Goal: Transaction & Acquisition: Purchase product/service

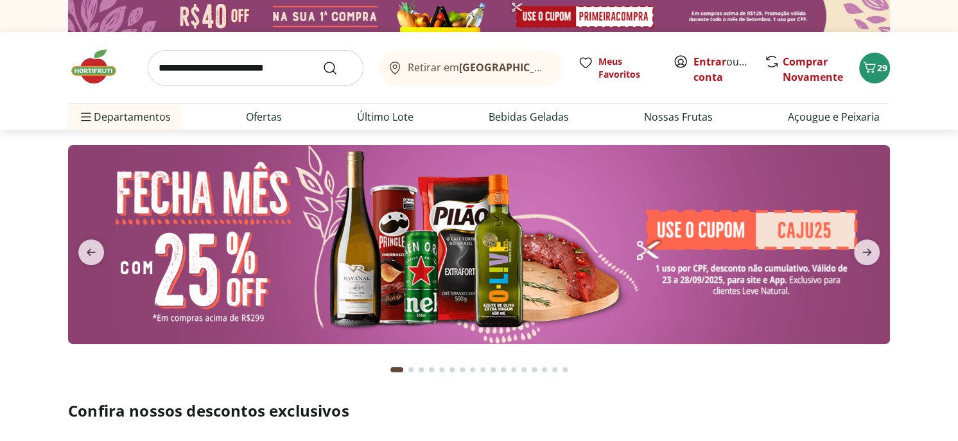
click at [254, 67] on input "search" at bounding box center [256, 68] width 216 height 36
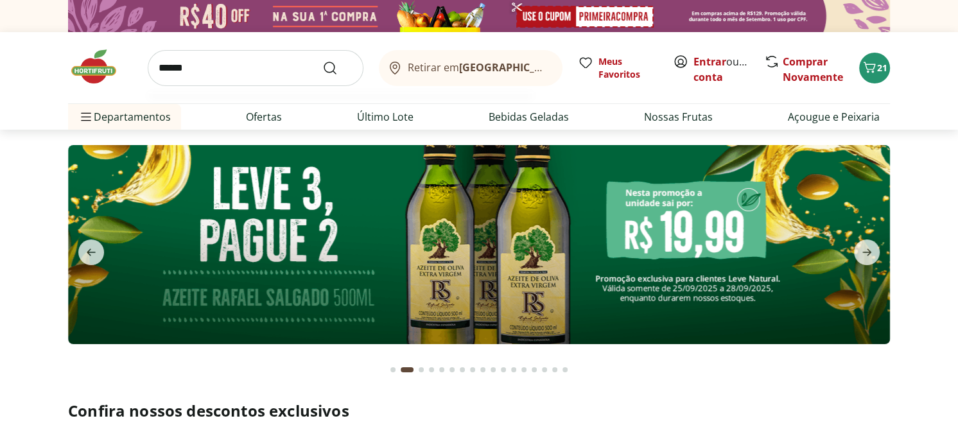
type input "******"
click at [322, 60] on button "Submit Search" at bounding box center [337, 67] width 31 height 15
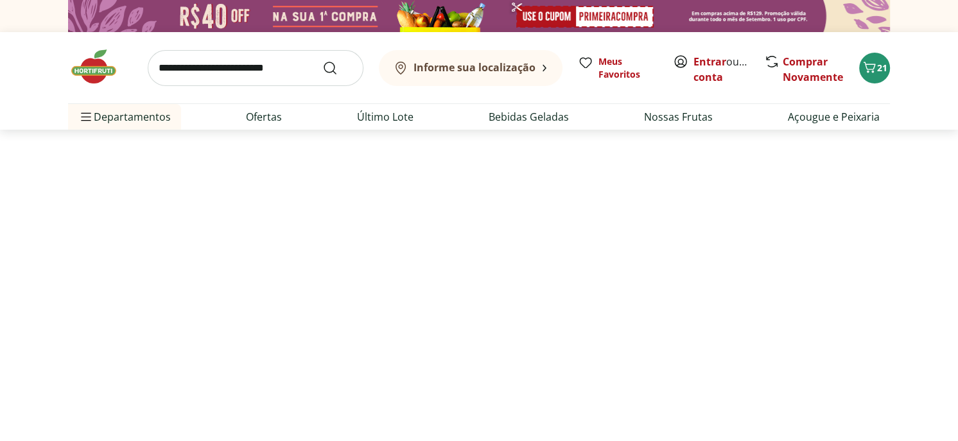
select select "**********"
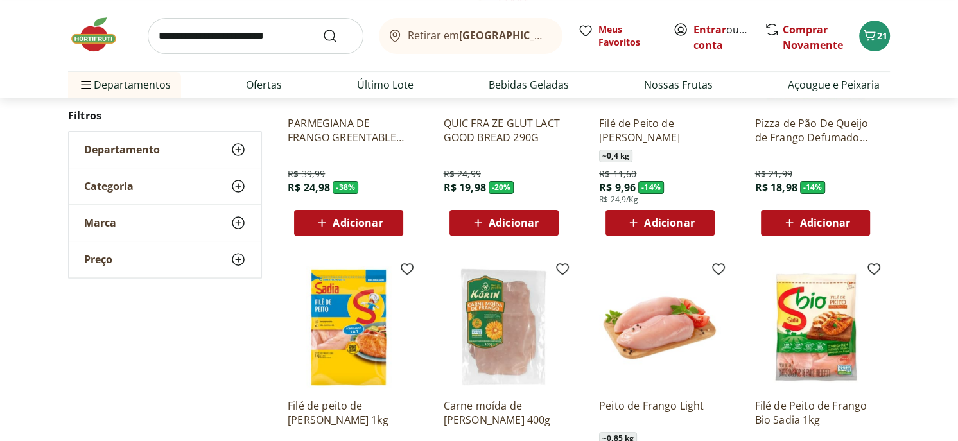
scroll to position [193, 0]
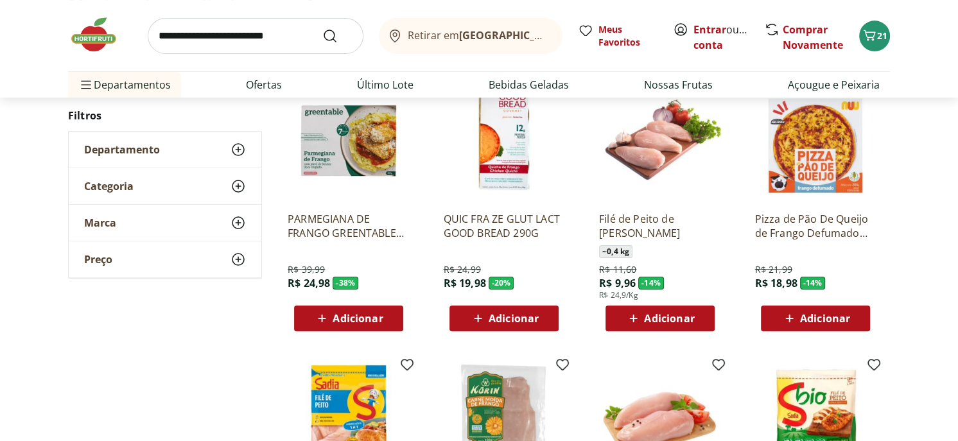
click at [674, 318] on span "Adicionar" at bounding box center [669, 318] width 50 height 10
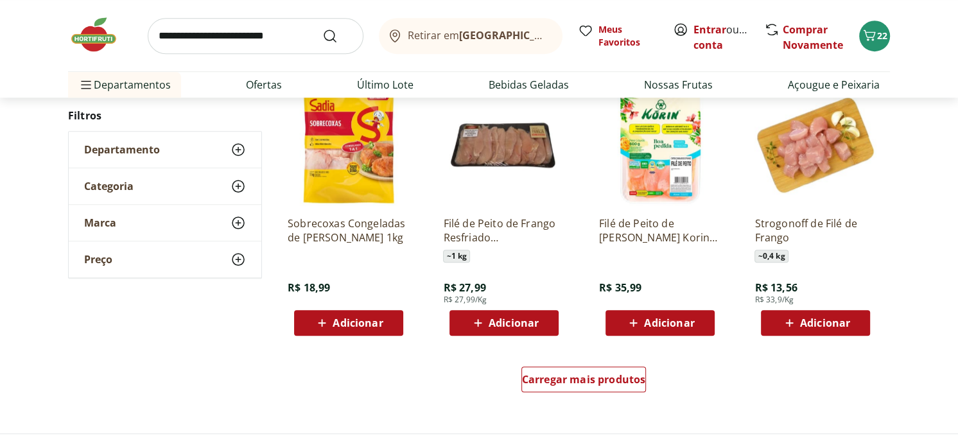
scroll to position [771, 0]
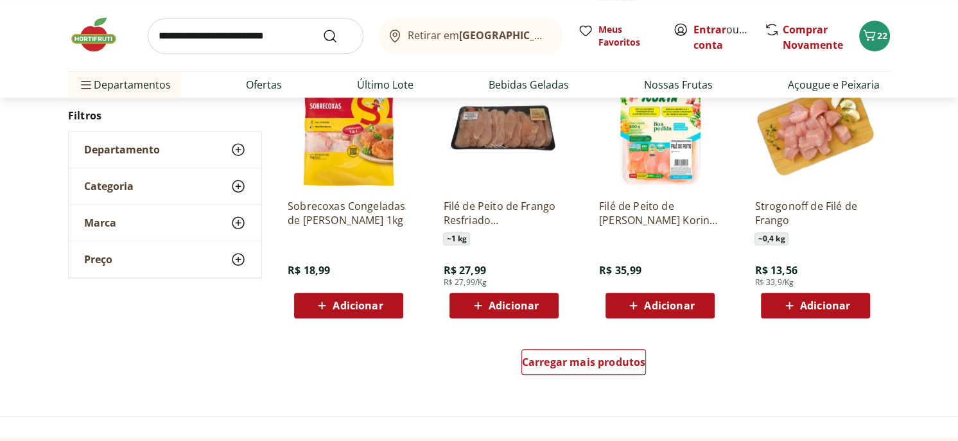
click at [809, 303] on span "Adicionar" at bounding box center [825, 306] width 50 height 10
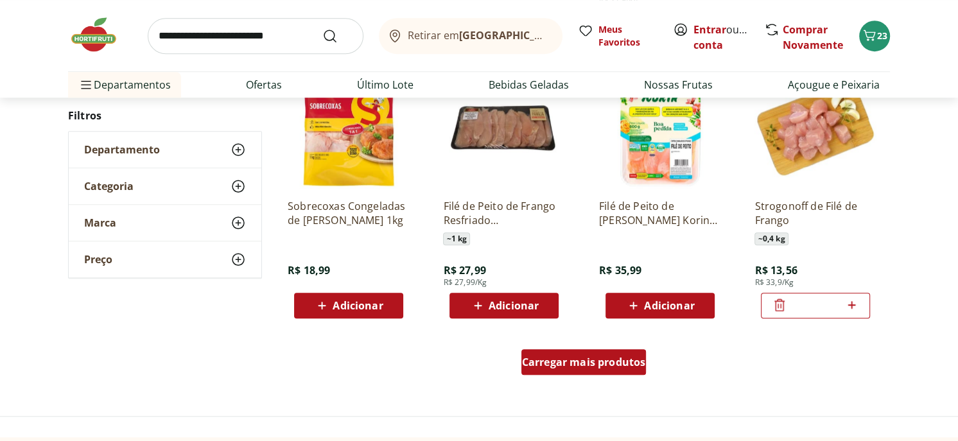
click at [576, 359] on span "Carregar mais produtos" at bounding box center [584, 362] width 124 height 10
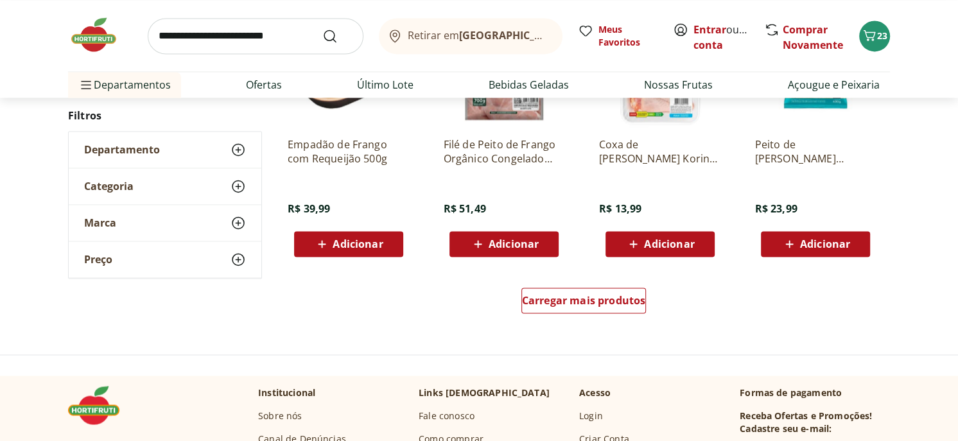
scroll to position [1799, 0]
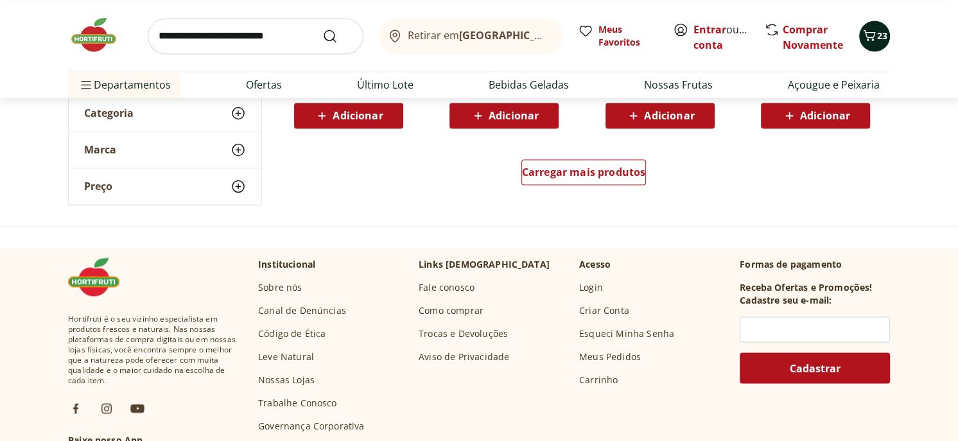
click at [870, 31] on icon "Carrinho" at bounding box center [869, 35] width 15 height 15
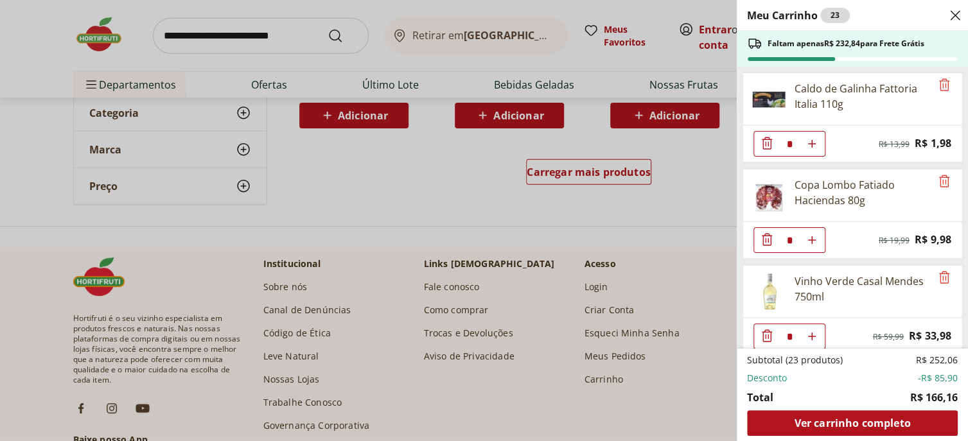
click at [376, 78] on div "Meu Carrinho 23 Faltam apenas R$ 232,84 para Frete Grátis Caldo de Galinha Fatt…" at bounding box center [484, 220] width 968 height 441
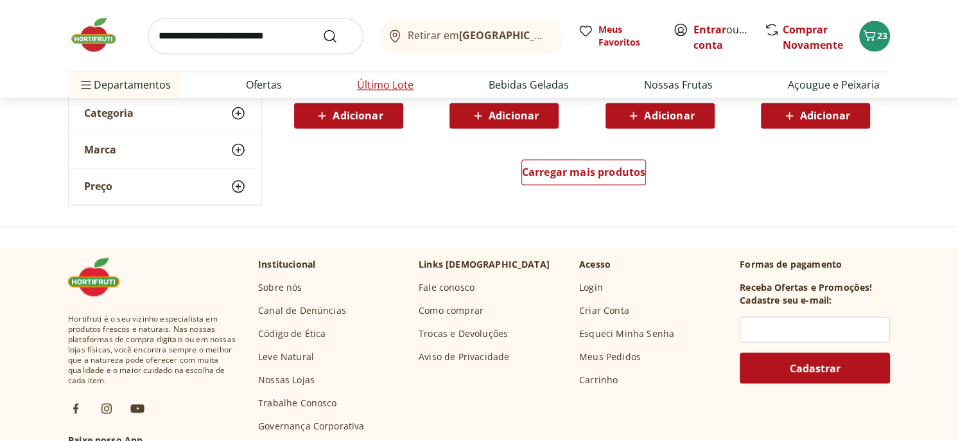
click at [378, 88] on link "Último Lote" at bounding box center [385, 84] width 57 height 15
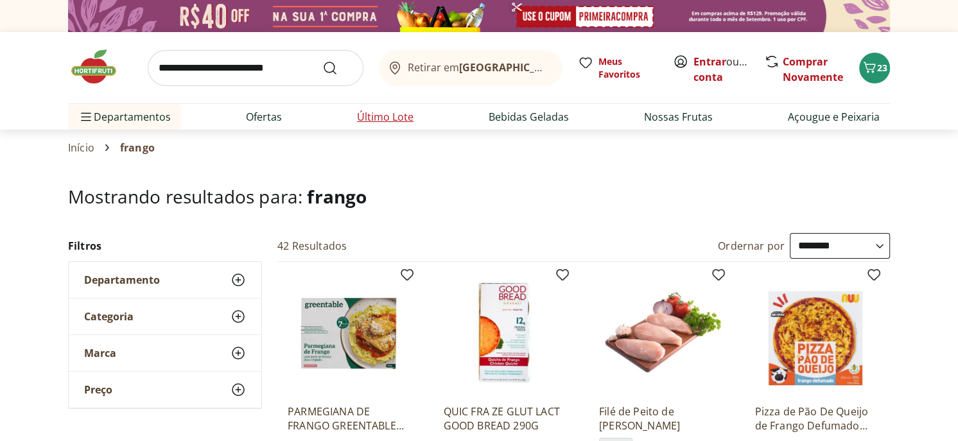
select select "**********"
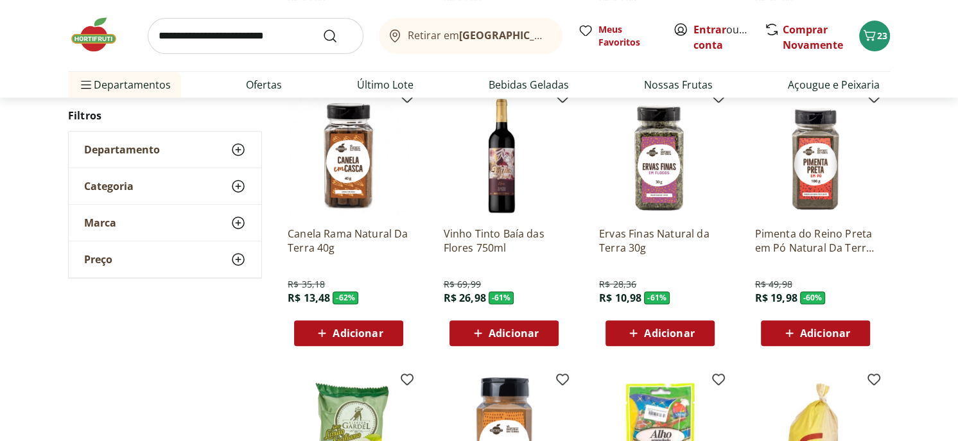
scroll to position [385, 0]
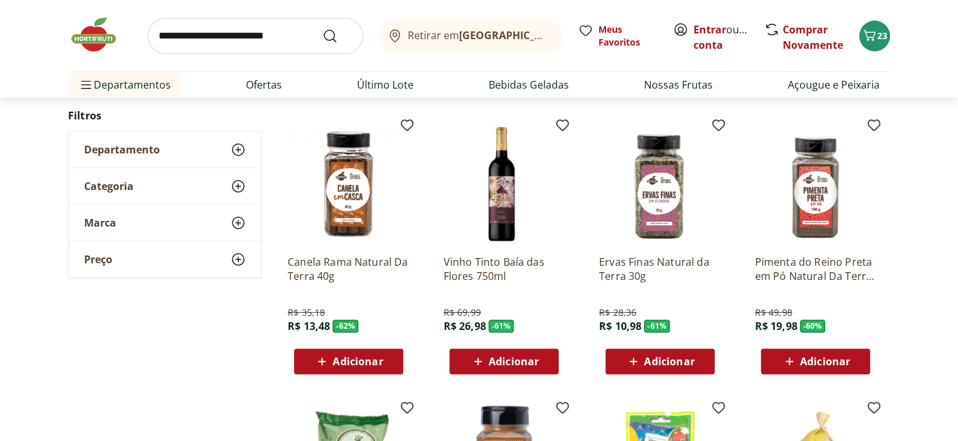
click at [498, 358] on span "Adicionar" at bounding box center [514, 362] width 50 height 10
click at [655, 364] on span "Adicionar" at bounding box center [669, 362] width 50 height 10
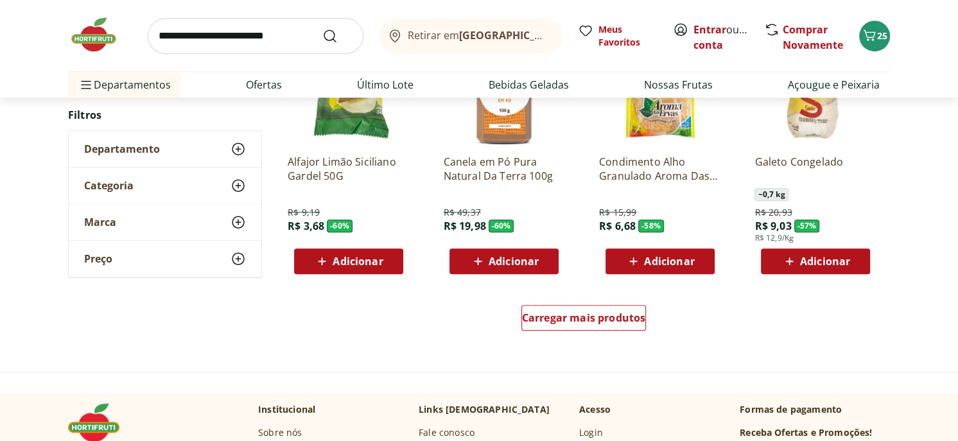
scroll to position [771, 0]
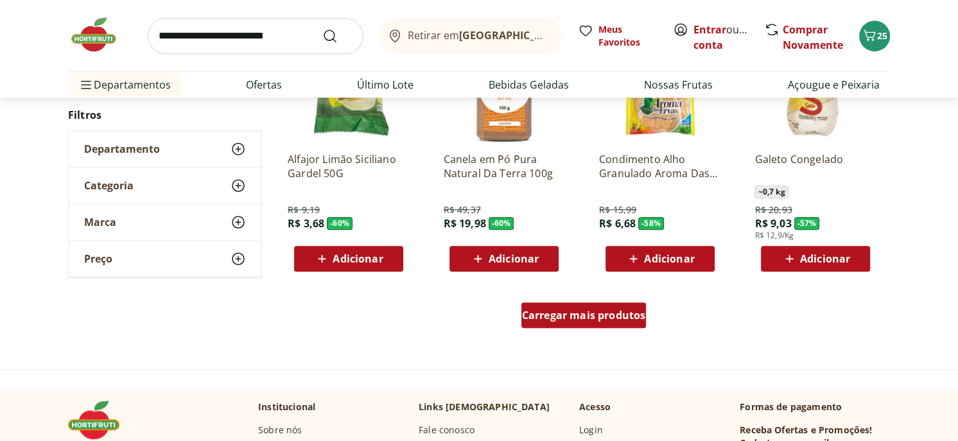
click at [604, 321] on span "Carregar mais produtos" at bounding box center [584, 315] width 124 height 10
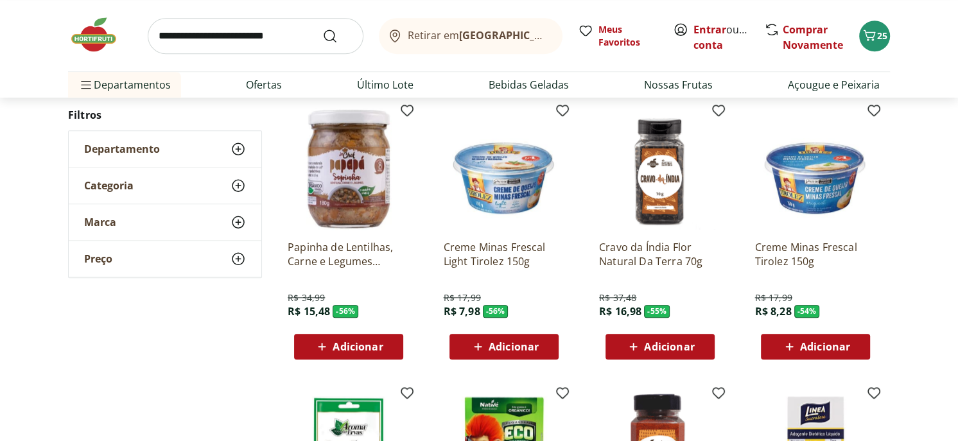
scroll to position [964, 0]
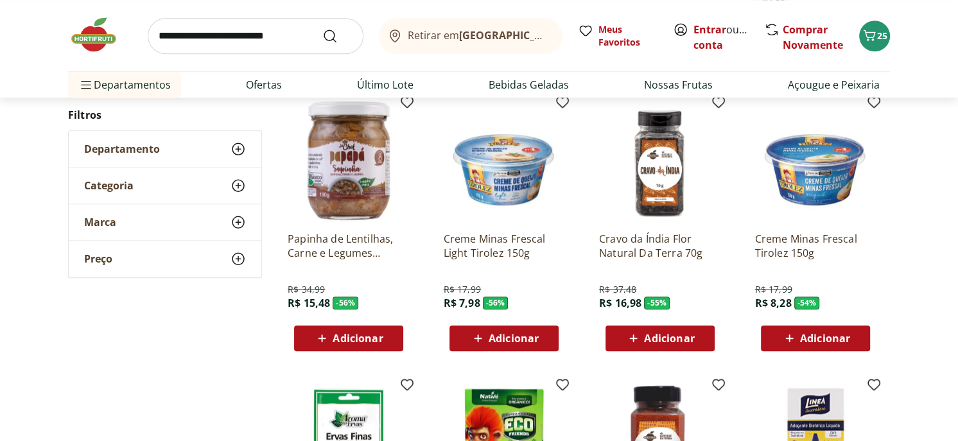
click at [511, 338] on span "Adicionar" at bounding box center [514, 338] width 50 height 10
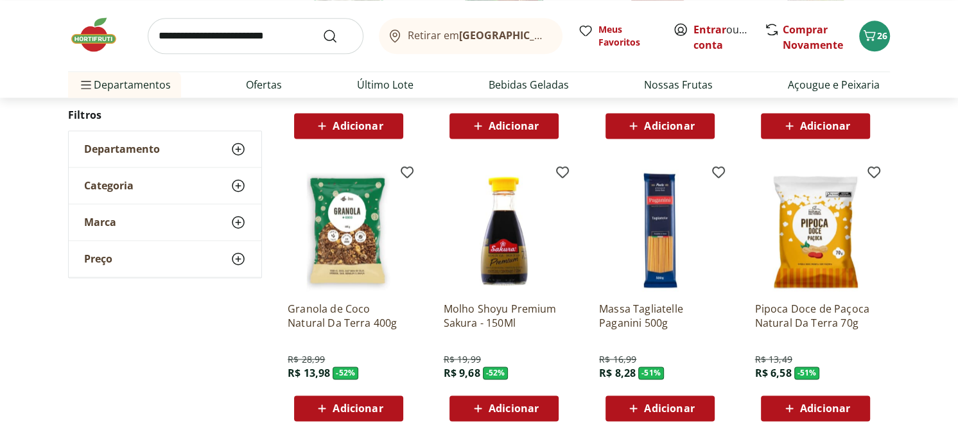
scroll to position [1477, 0]
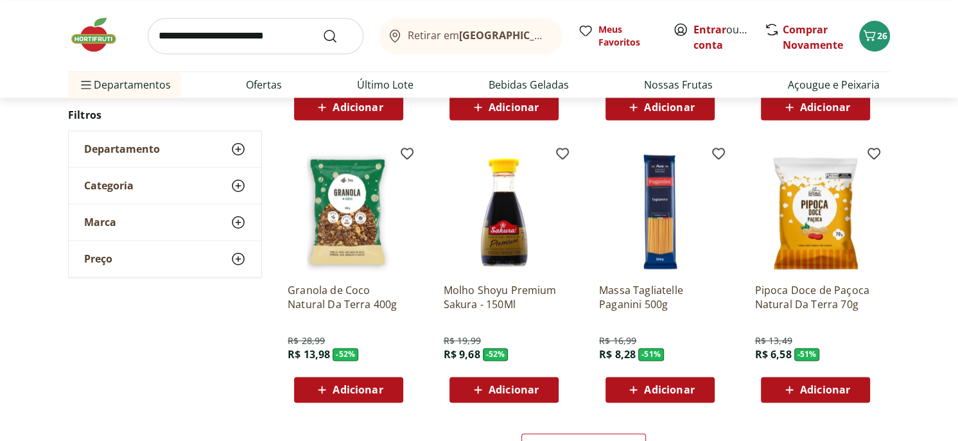
click at [504, 389] on span "Adicionar" at bounding box center [514, 390] width 50 height 10
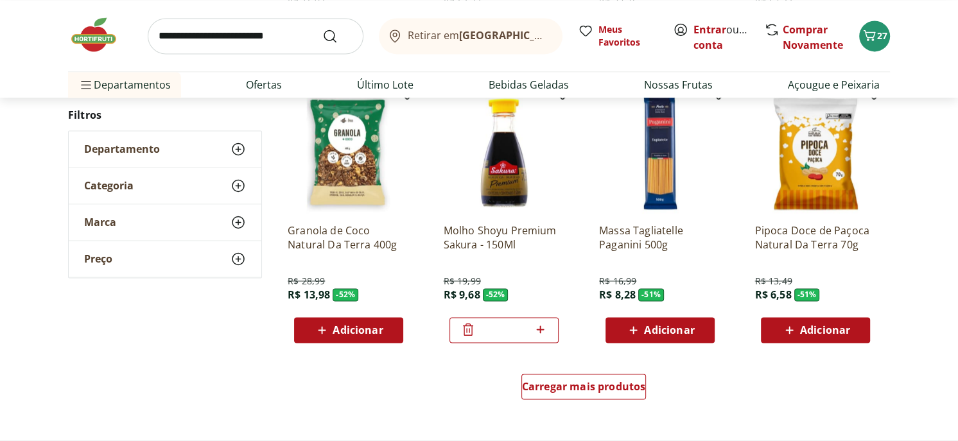
scroll to position [1606, 0]
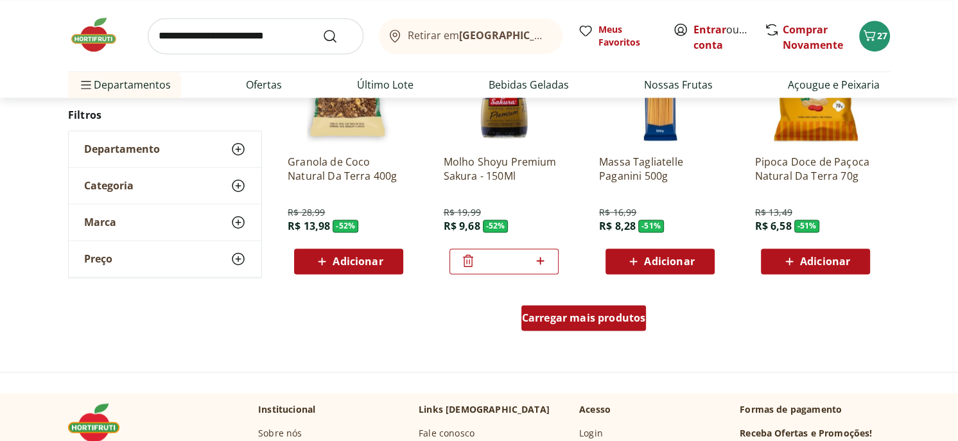
click at [593, 319] on span "Carregar mais produtos" at bounding box center [584, 318] width 124 height 10
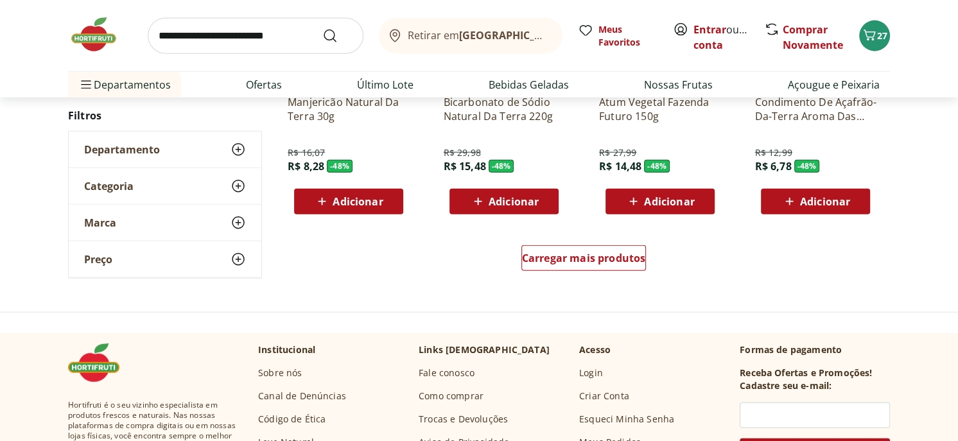
scroll to position [2505, 0]
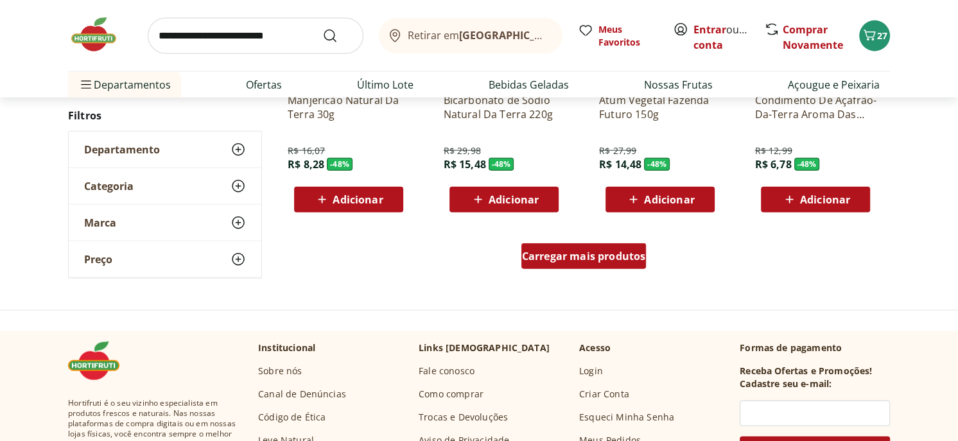
click at [574, 258] on span "Carregar mais produtos" at bounding box center [584, 256] width 124 height 10
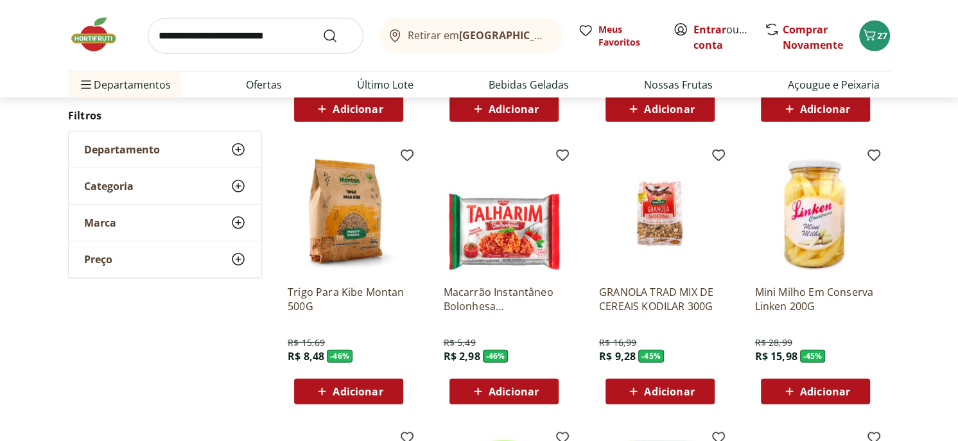
scroll to position [2891, 0]
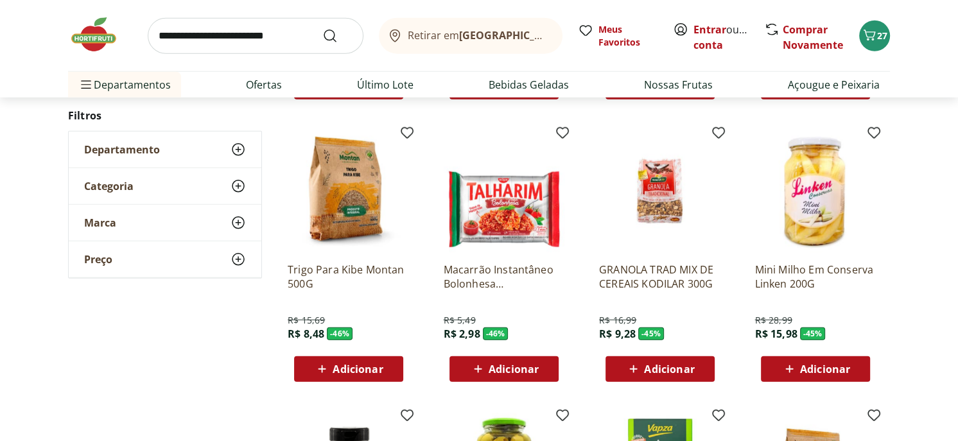
click at [806, 365] on span "Adicionar" at bounding box center [825, 369] width 50 height 10
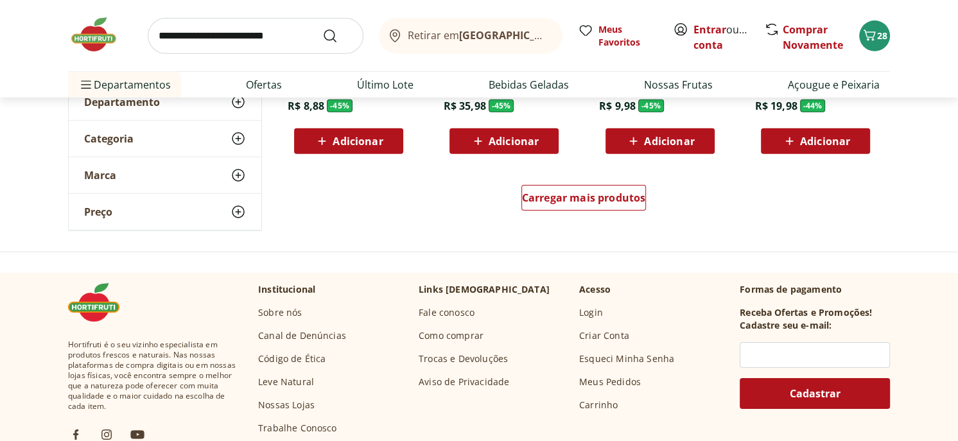
scroll to position [3404, 0]
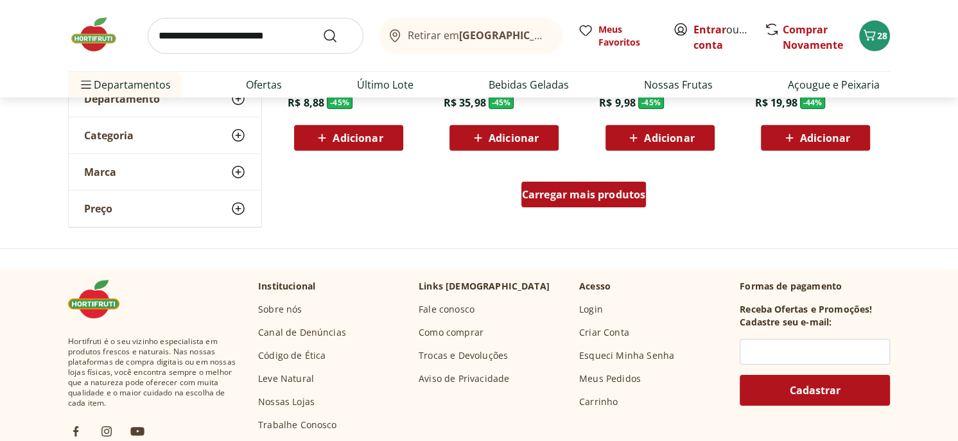
click at [583, 192] on span "Carregar mais produtos" at bounding box center [584, 194] width 124 height 10
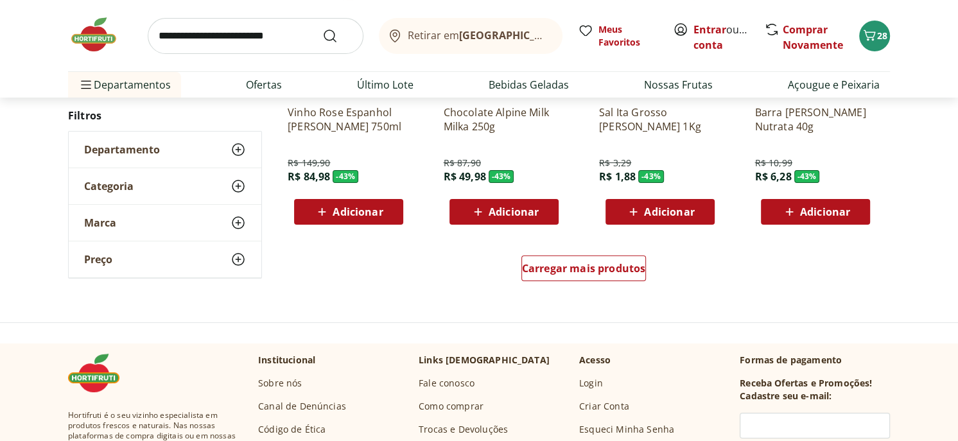
scroll to position [4175, 0]
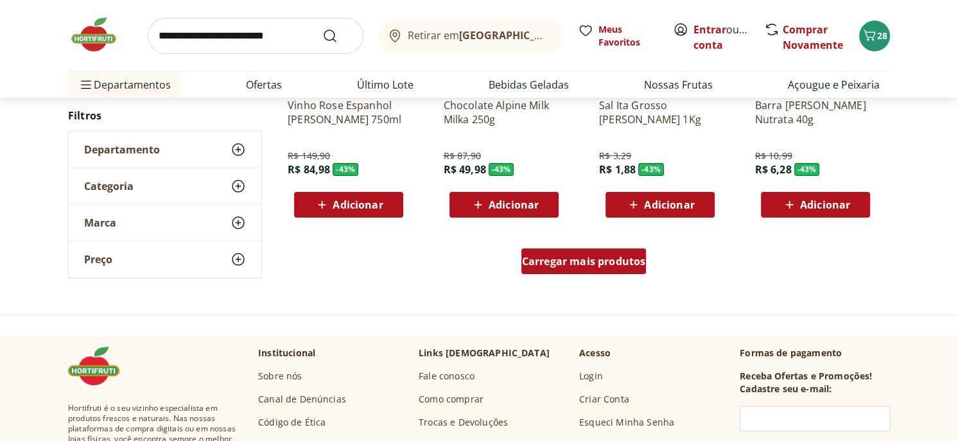
click at [559, 266] on span "Carregar mais produtos" at bounding box center [584, 261] width 124 height 10
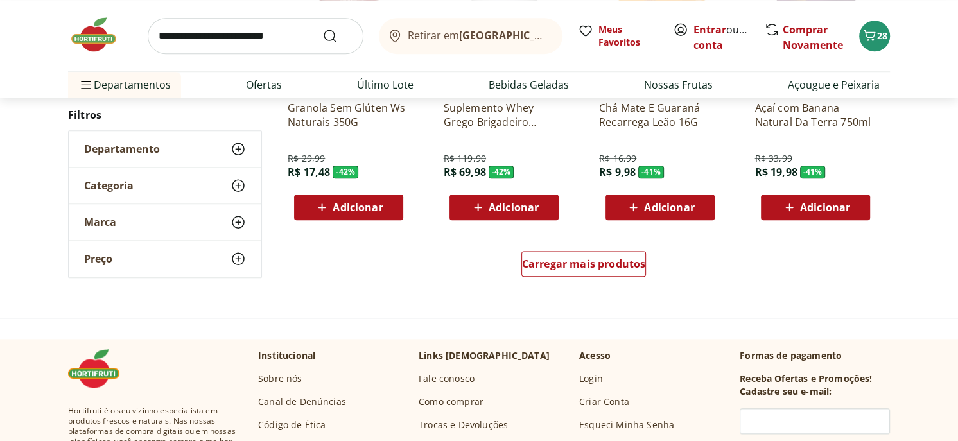
scroll to position [5075, 0]
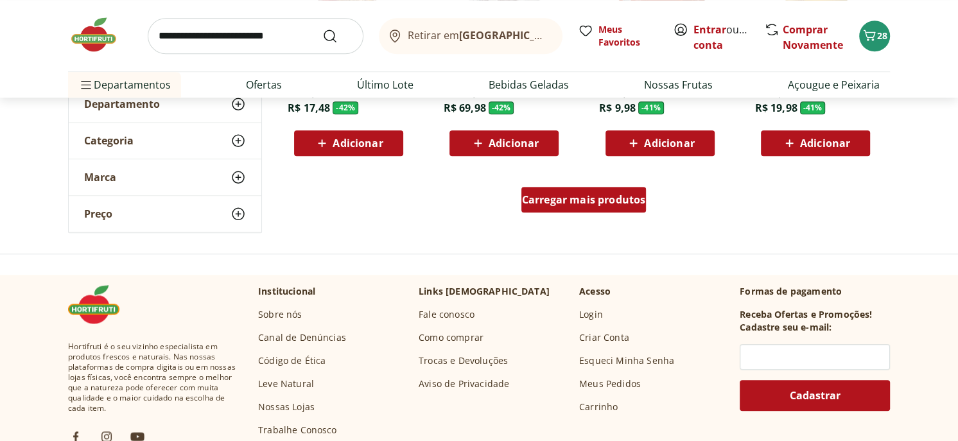
click at [617, 197] on span "Carregar mais produtos" at bounding box center [584, 200] width 124 height 10
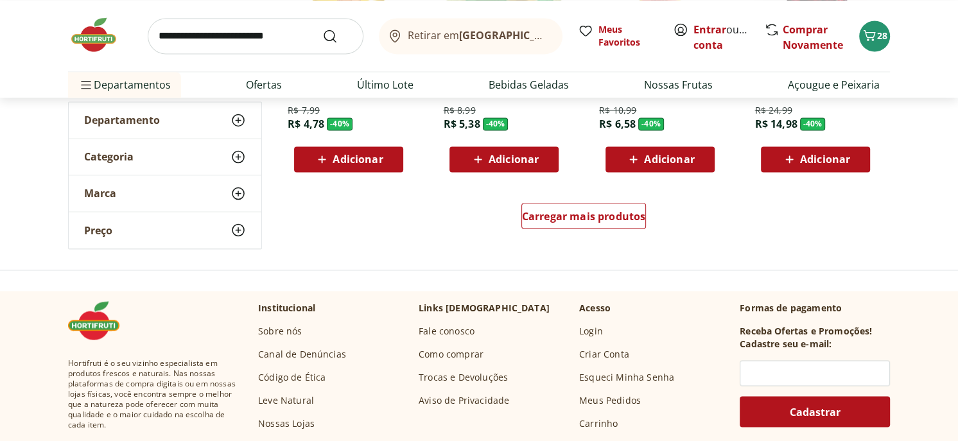
scroll to position [5910, 0]
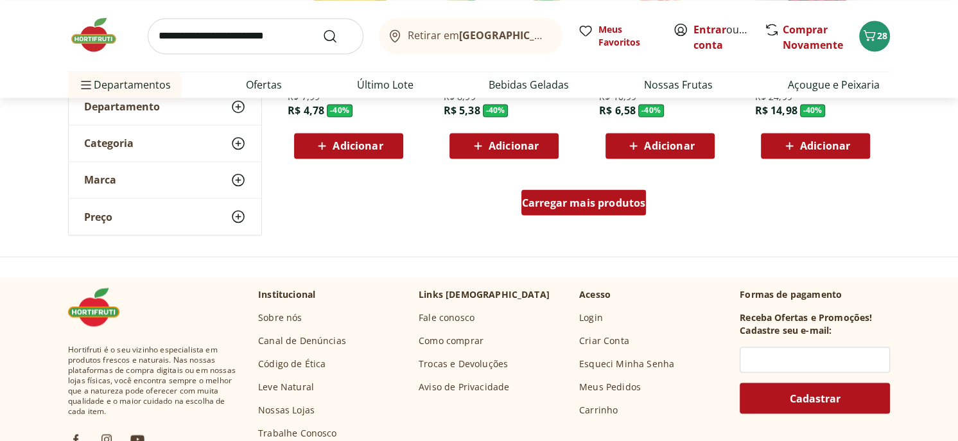
click at [598, 198] on span "Carregar mais produtos" at bounding box center [584, 202] width 124 height 10
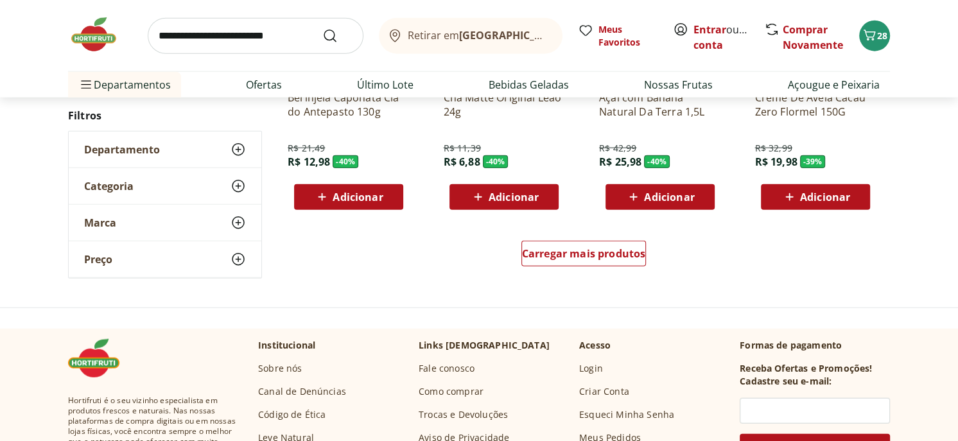
scroll to position [6745, 0]
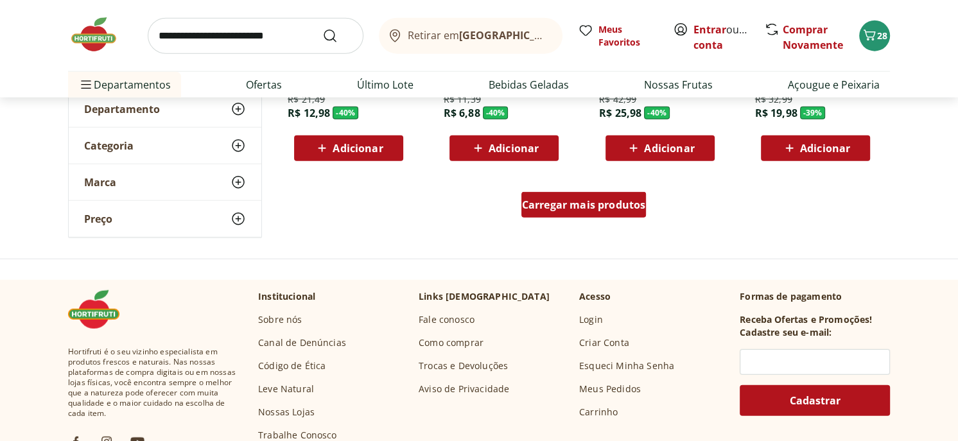
click at [607, 201] on span "Carregar mais produtos" at bounding box center [584, 205] width 124 height 10
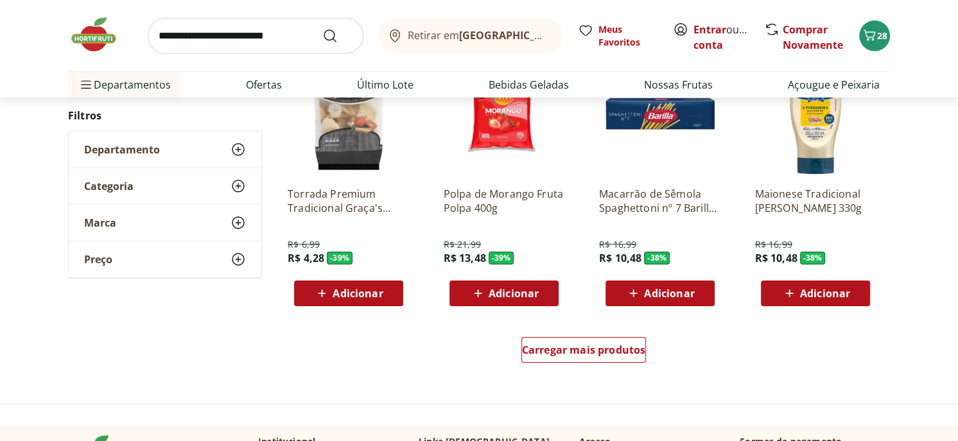
scroll to position [7451, 0]
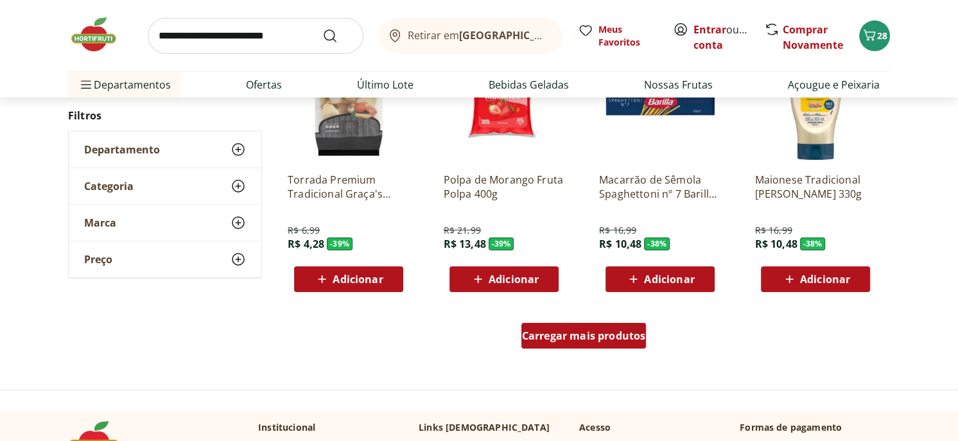
click at [612, 333] on span "Carregar mais produtos" at bounding box center [584, 336] width 124 height 10
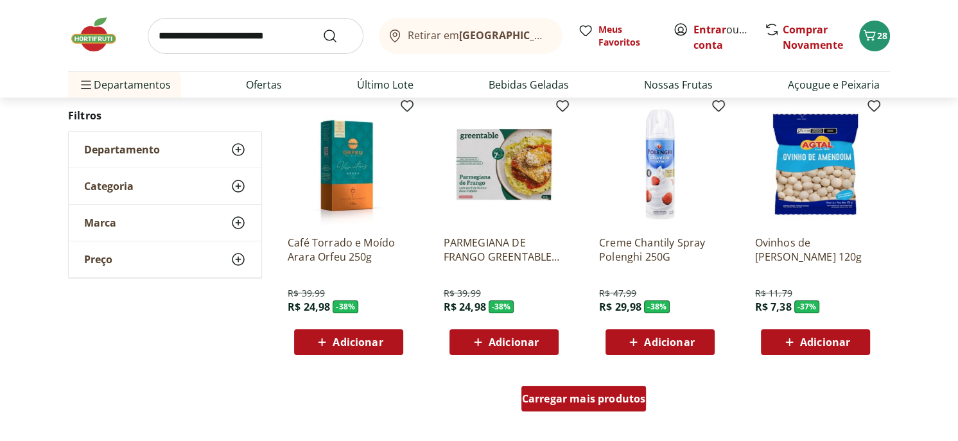
scroll to position [8351, 0]
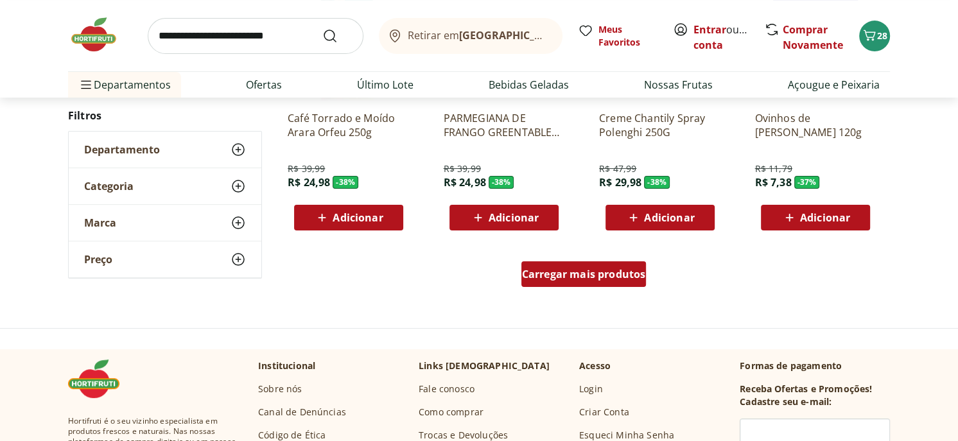
click at [593, 277] on span "Carregar mais produtos" at bounding box center [584, 274] width 124 height 10
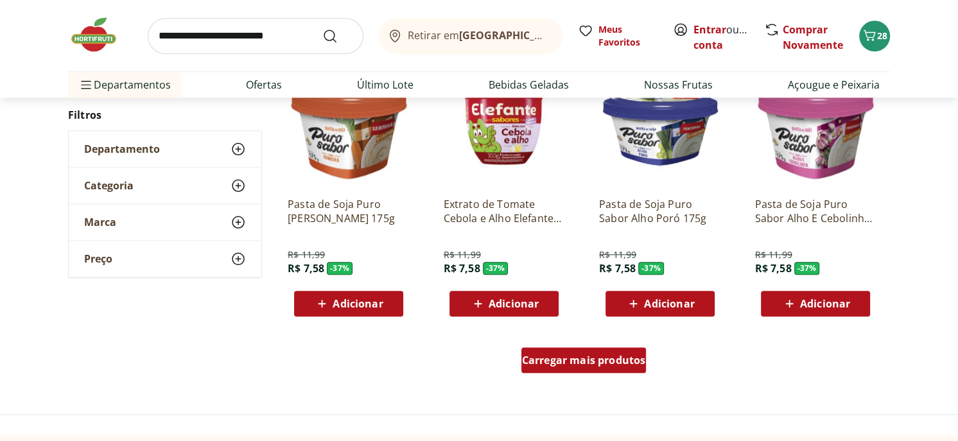
scroll to position [9121, 0]
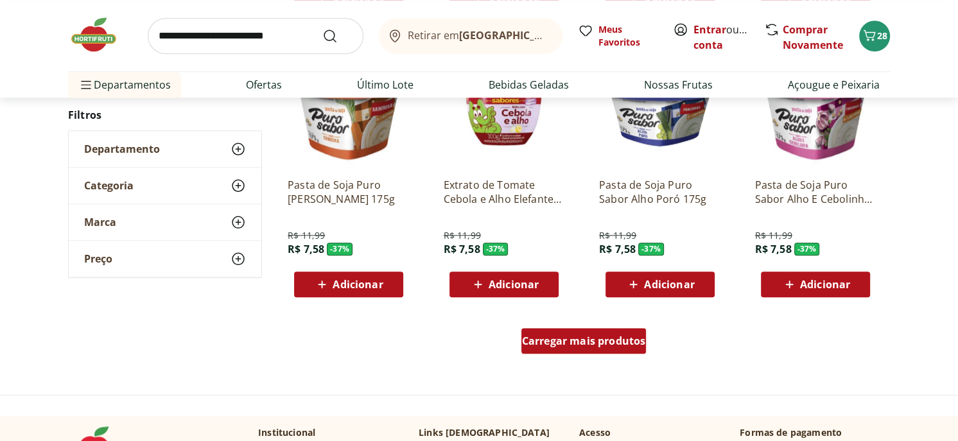
click at [588, 346] on span "Carregar mais produtos" at bounding box center [584, 341] width 124 height 10
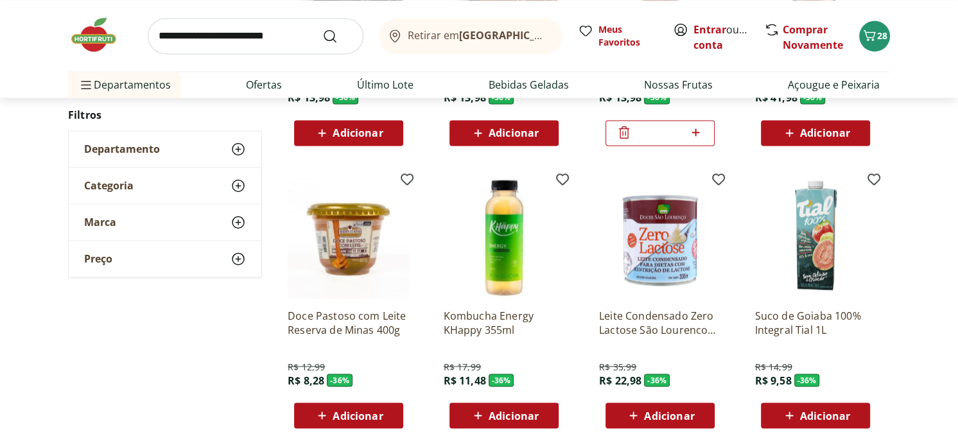
scroll to position [9956, 0]
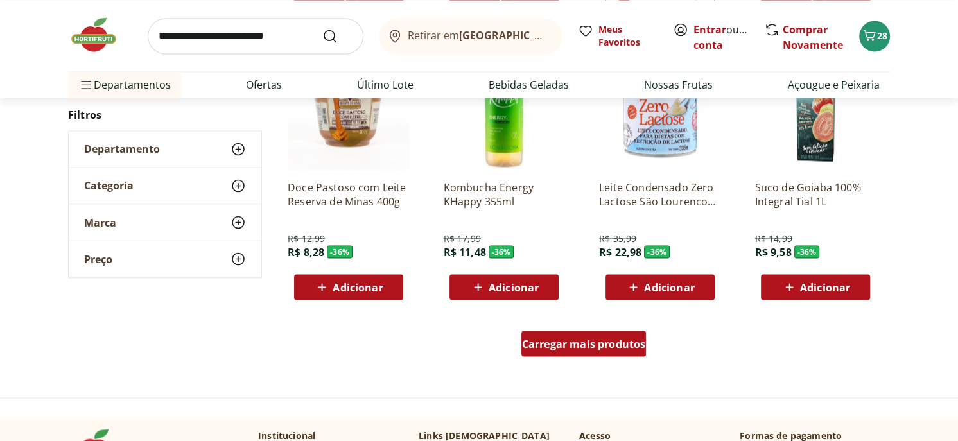
click at [588, 346] on span "Carregar mais produtos" at bounding box center [584, 344] width 124 height 10
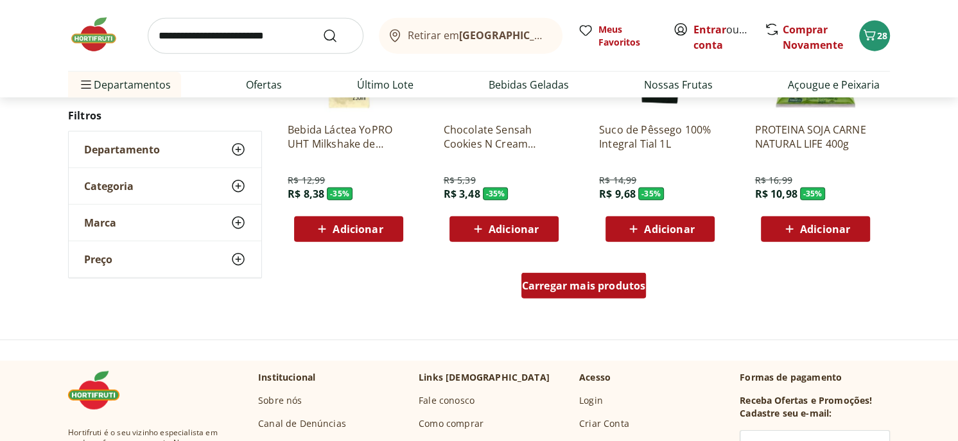
scroll to position [10856, 0]
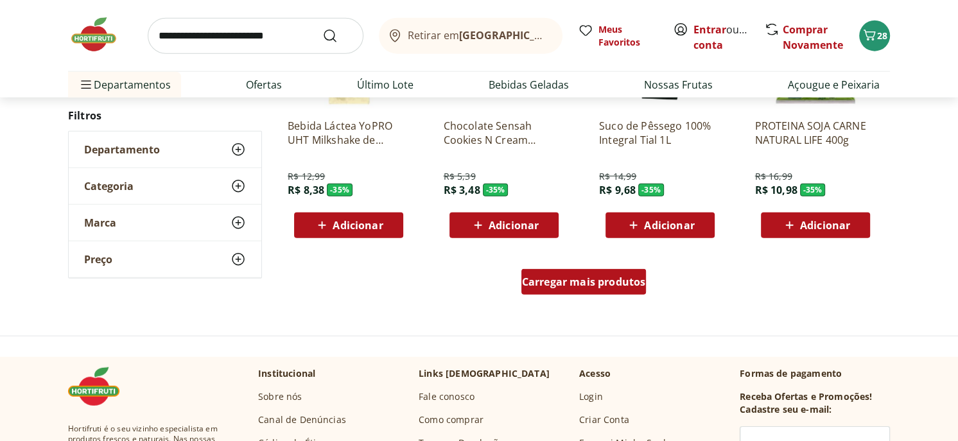
click at [600, 287] on div "Carregar mais produtos" at bounding box center [584, 282] width 125 height 26
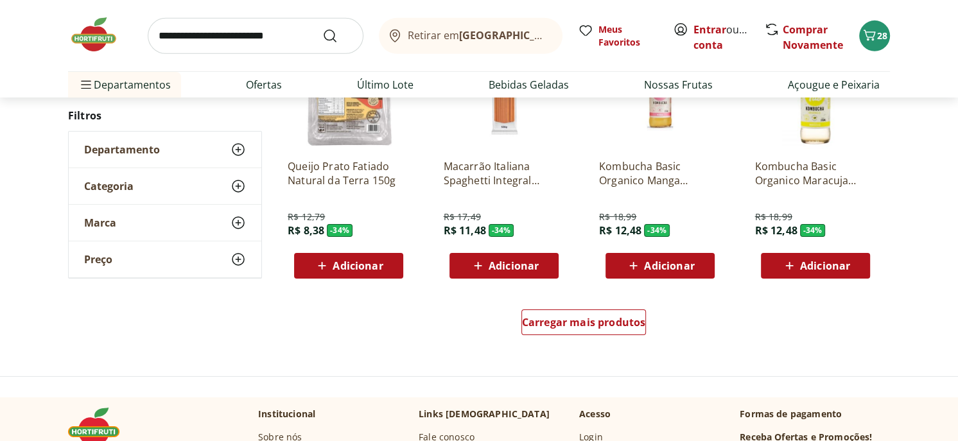
scroll to position [11691, 0]
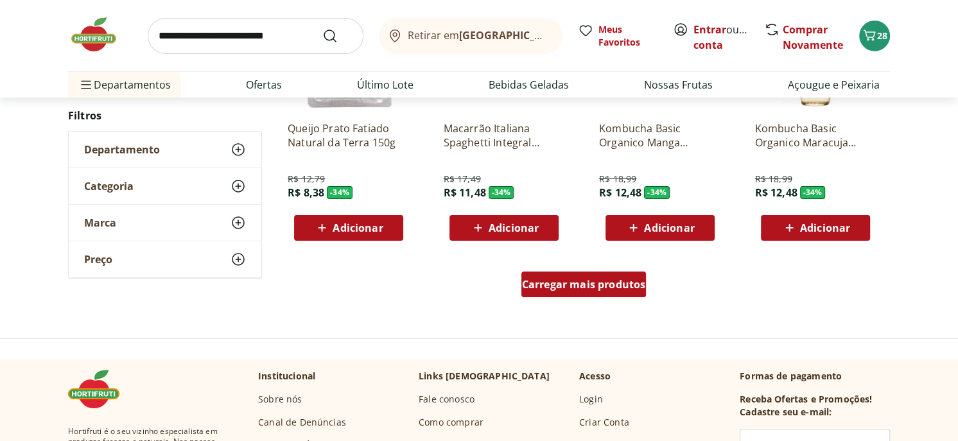
click at [608, 280] on span "Carregar mais produtos" at bounding box center [584, 284] width 124 height 10
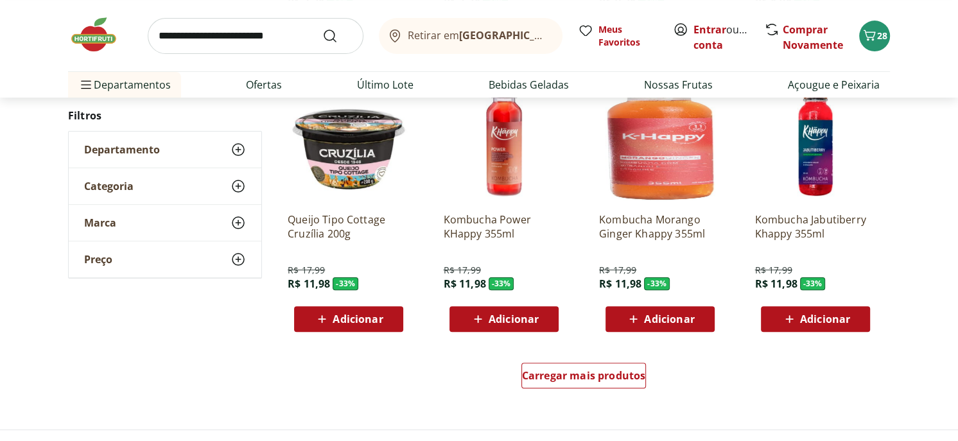
scroll to position [12462, 0]
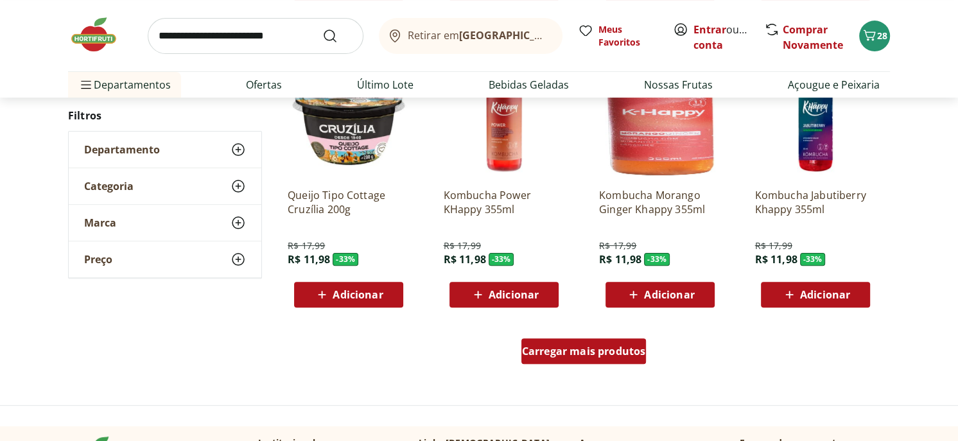
click at [545, 346] on span "Carregar mais produtos" at bounding box center [584, 351] width 124 height 10
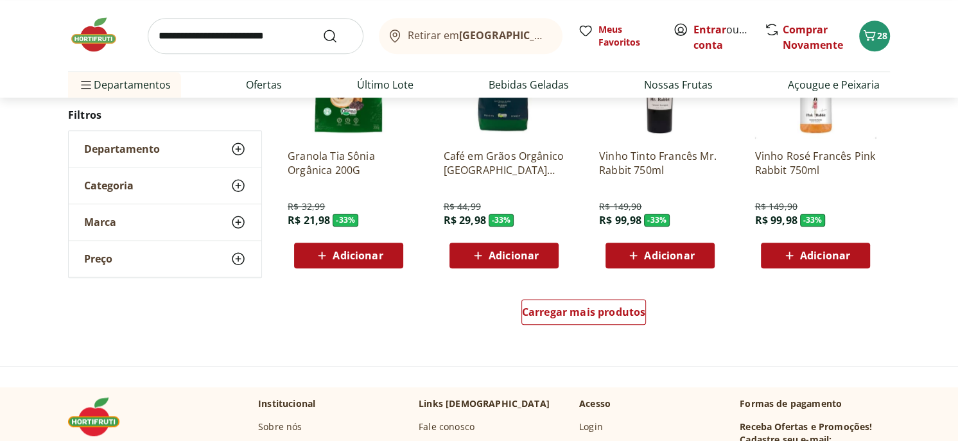
scroll to position [13361, 0]
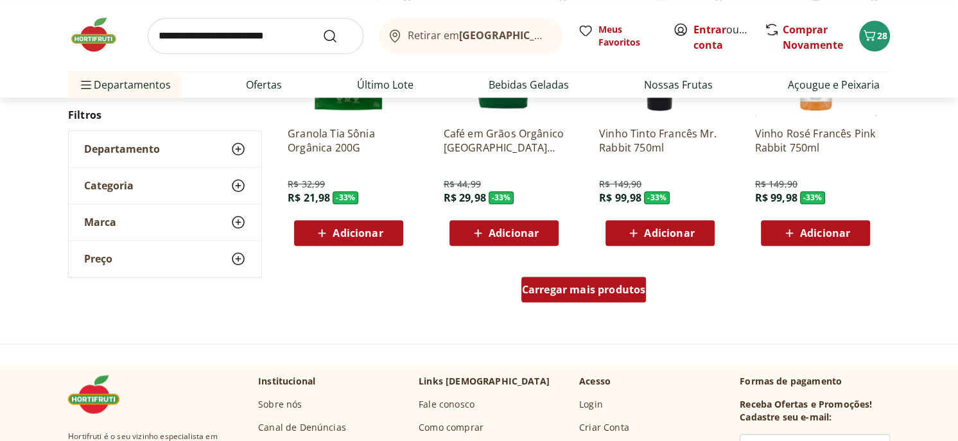
click at [577, 292] on span "Carregar mais produtos" at bounding box center [584, 290] width 124 height 10
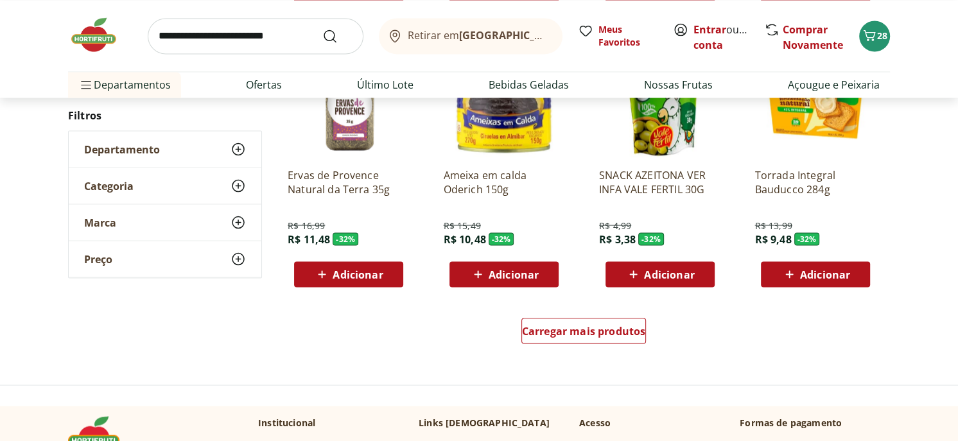
scroll to position [14260, 0]
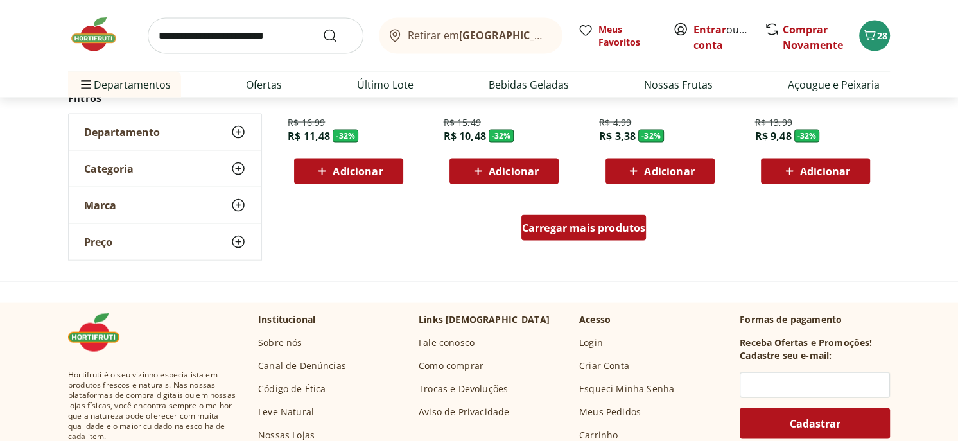
click at [595, 223] on span "Carregar mais produtos" at bounding box center [584, 228] width 124 height 10
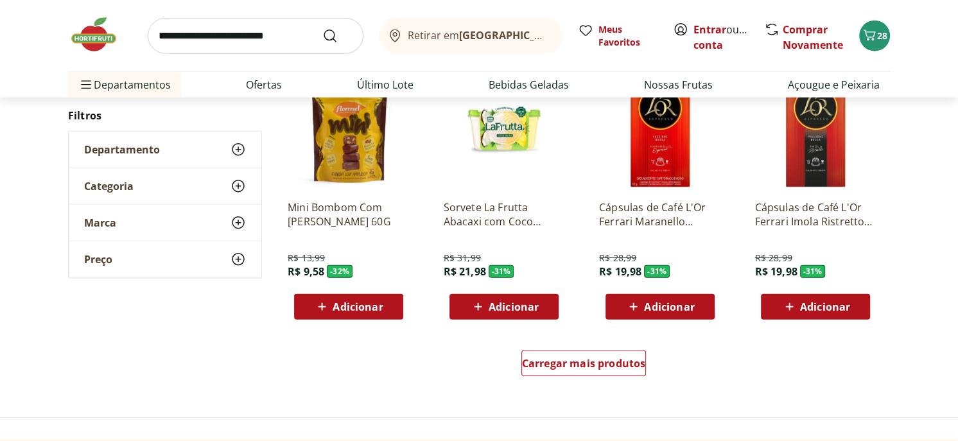
scroll to position [14967, 0]
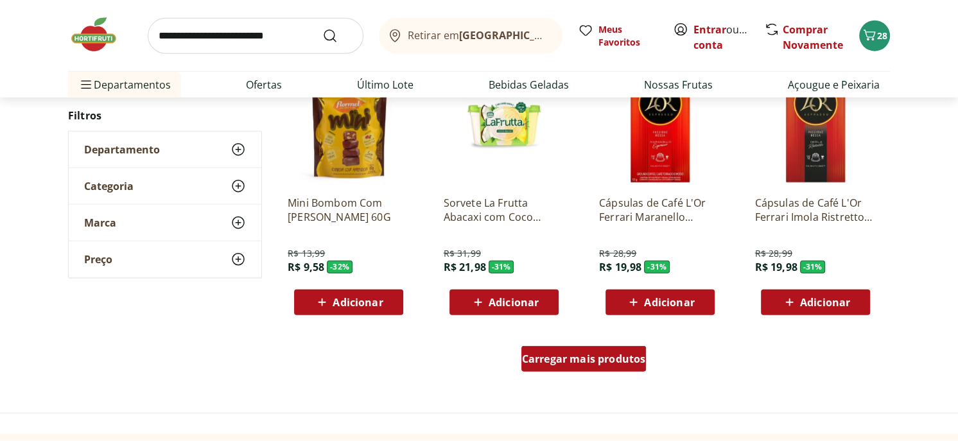
click at [608, 354] on span "Carregar mais produtos" at bounding box center [584, 359] width 124 height 10
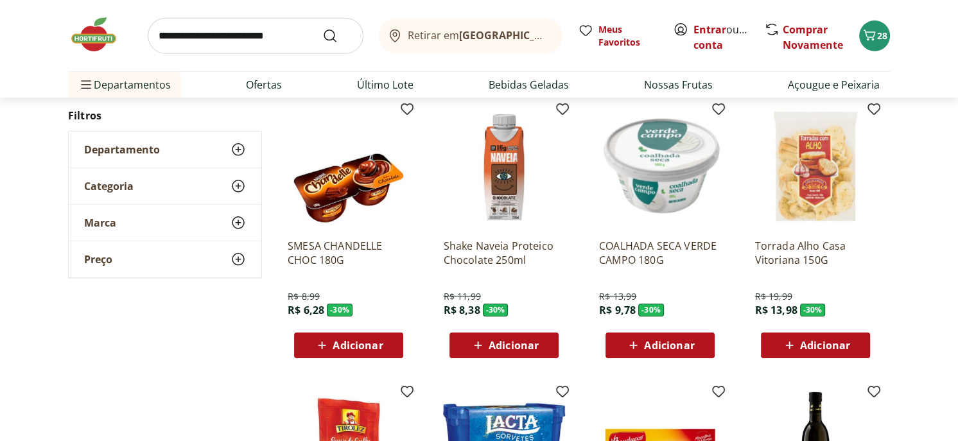
scroll to position [15481, 0]
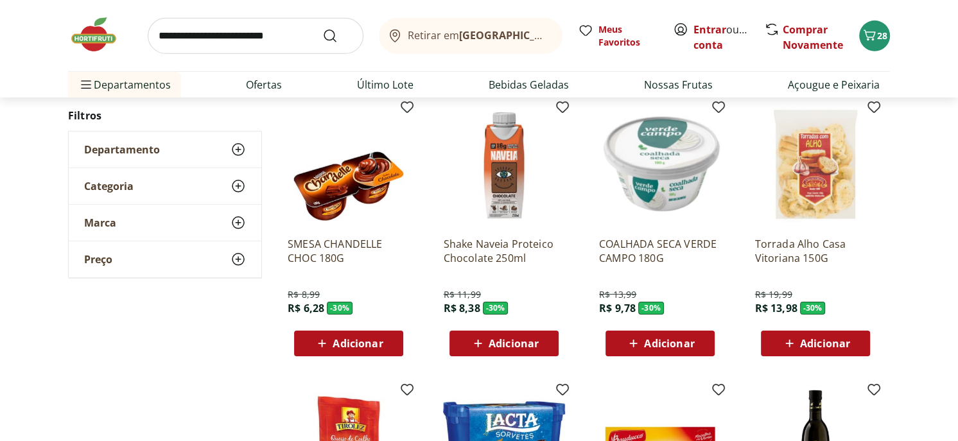
click at [364, 332] on div "Adicionar" at bounding box center [348, 343] width 89 height 23
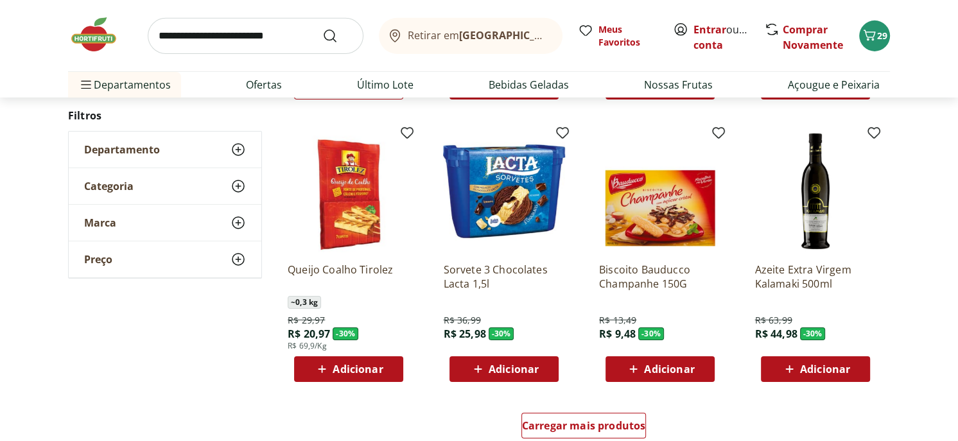
scroll to position [15866, 0]
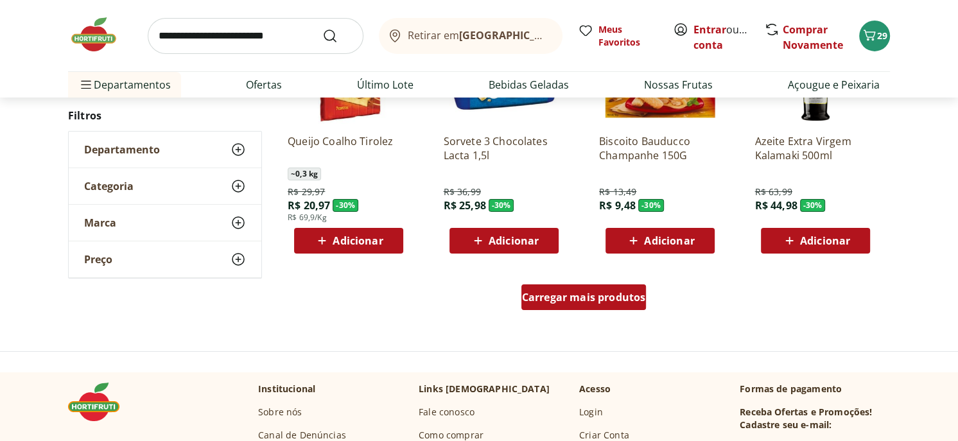
click at [617, 292] on span "Carregar mais produtos" at bounding box center [584, 297] width 124 height 10
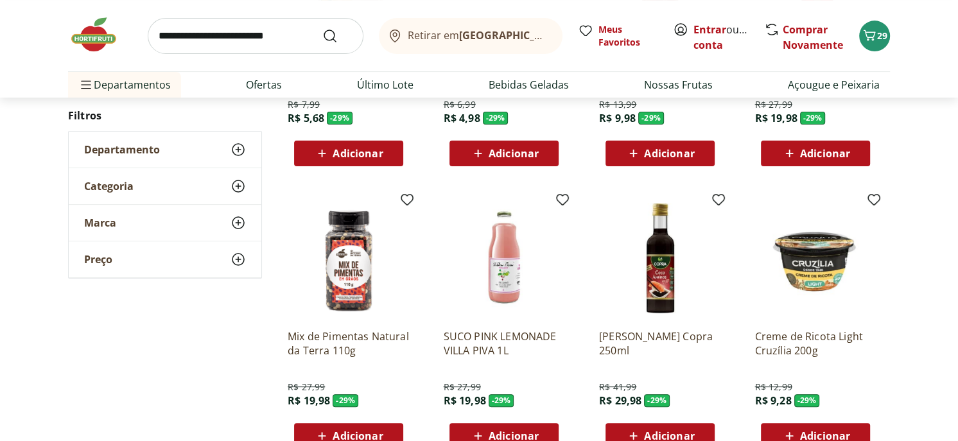
scroll to position [16637, 0]
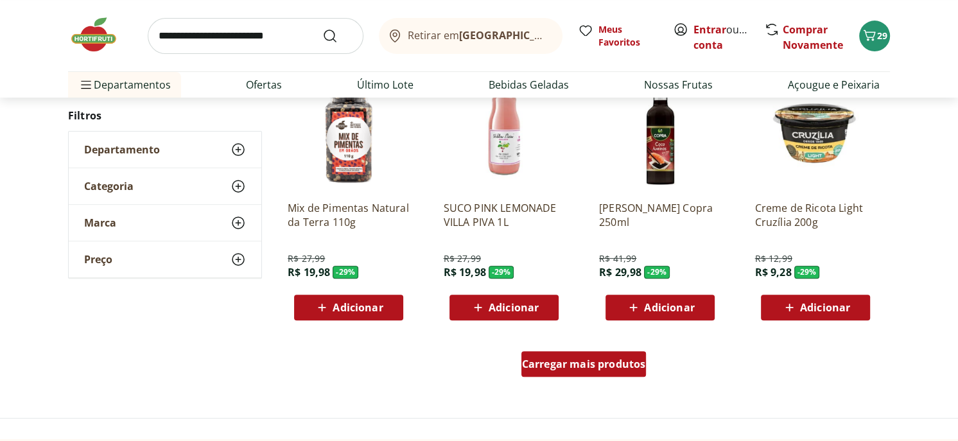
click at [611, 359] on span "Carregar mais produtos" at bounding box center [584, 364] width 124 height 10
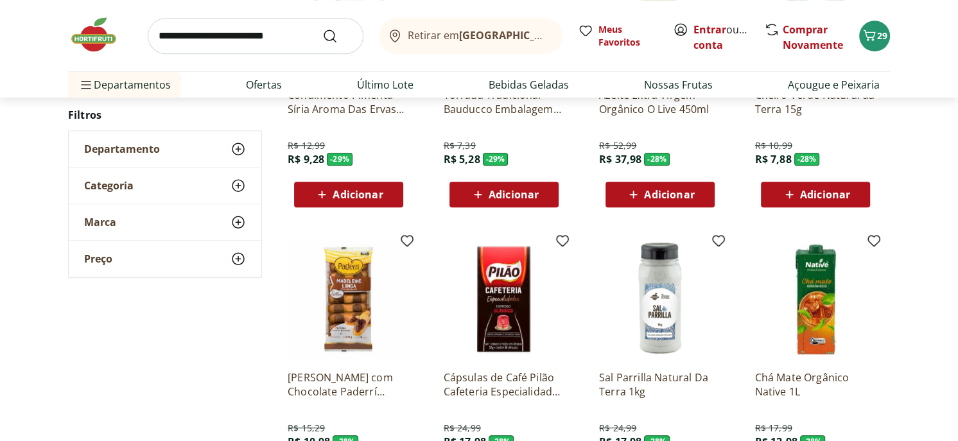
scroll to position [17086, 0]
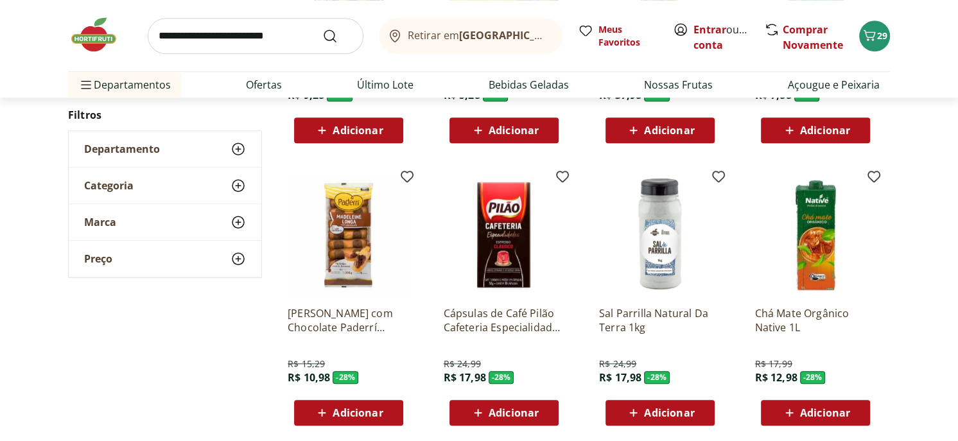
click at [353, 408] on span "Adicionar" at bounding box center [358, 413] width 50 height 10
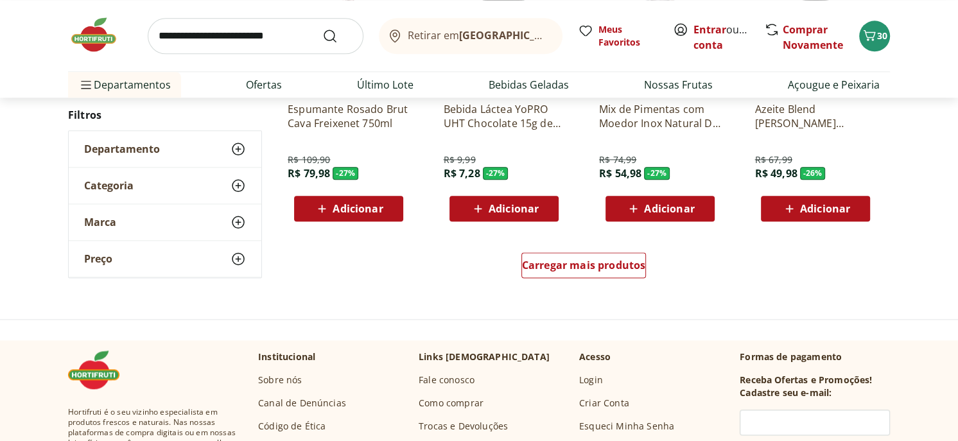
scroll to position [17536, 0]
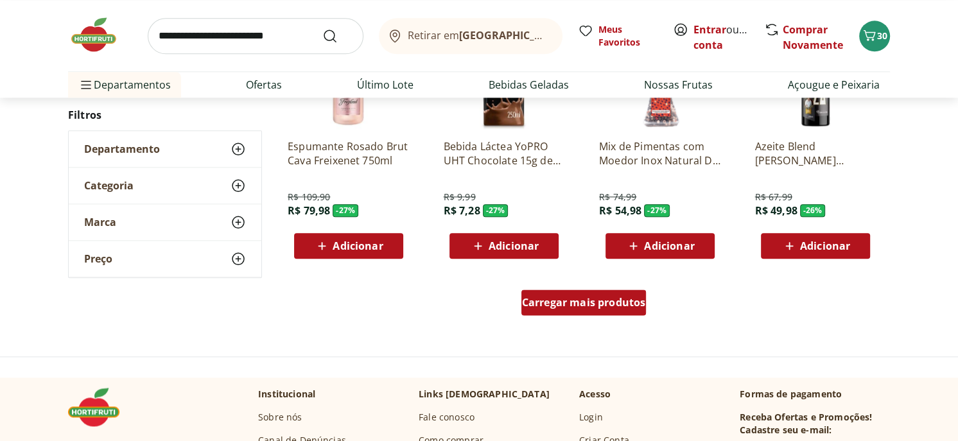
click at [583, 298] on span "Carregar mais produtos" at bounding box center [584, 302] width 124 height 10
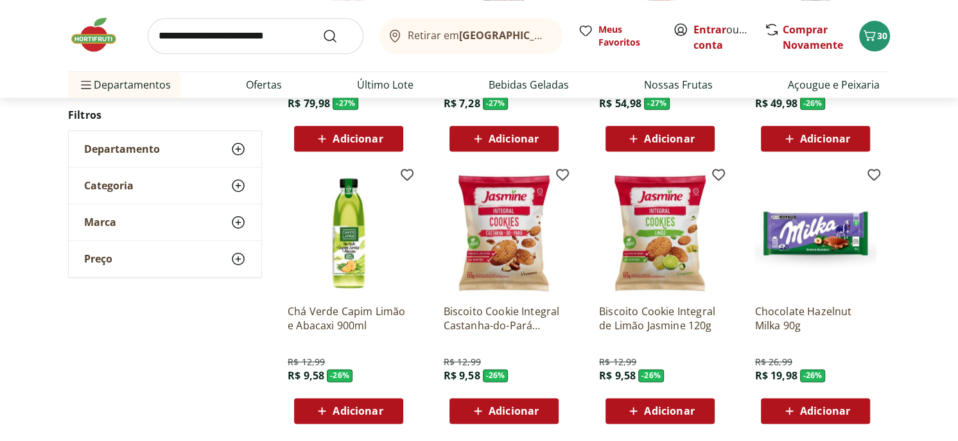
scroll to position [17665, 0]
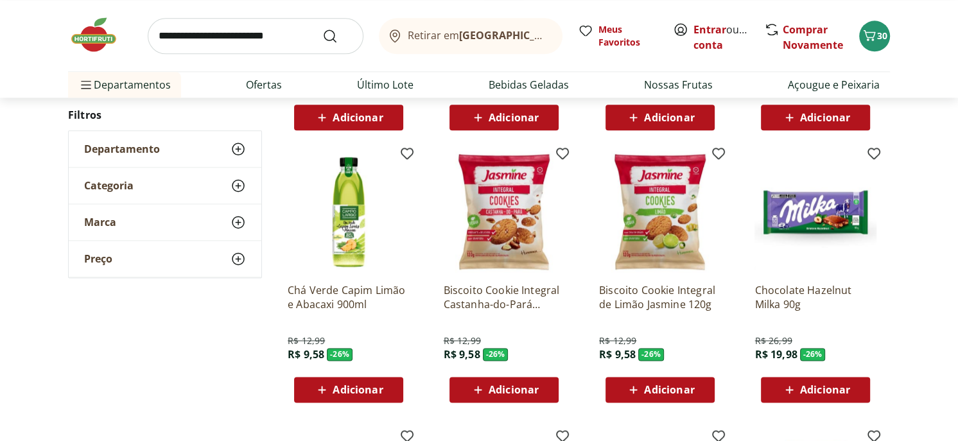
click at [346, 387] on span "Adicionar" at bounding box center [358, 390] width 50 height 10
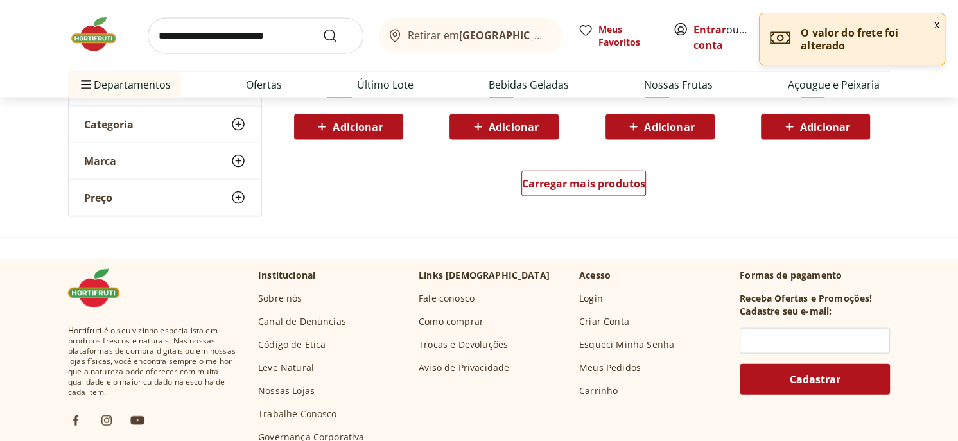
scroll to position [18500, 0]
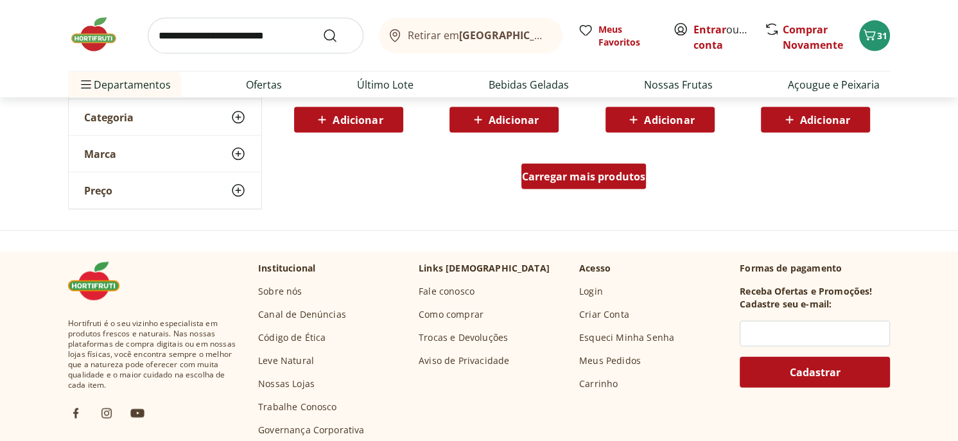
click at [634, 180] on span "Carregar mais produtos" at bounding box center [584, 177] width 124 height 10
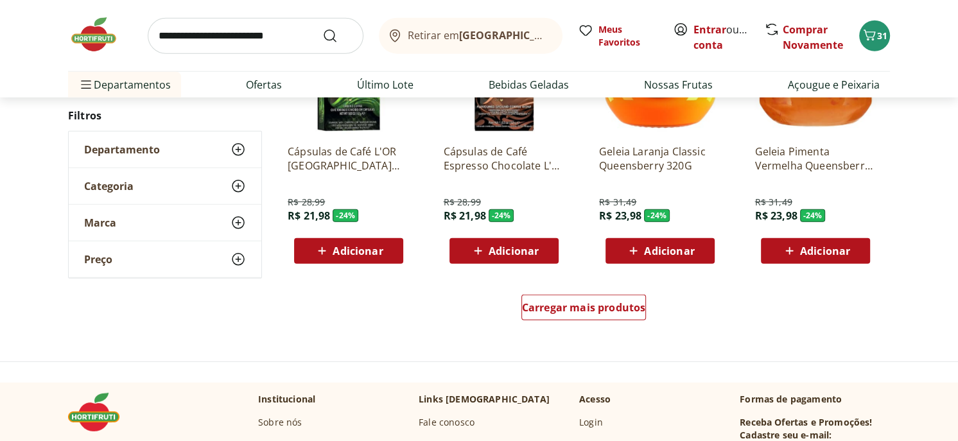
scroll to position [19335, 0]
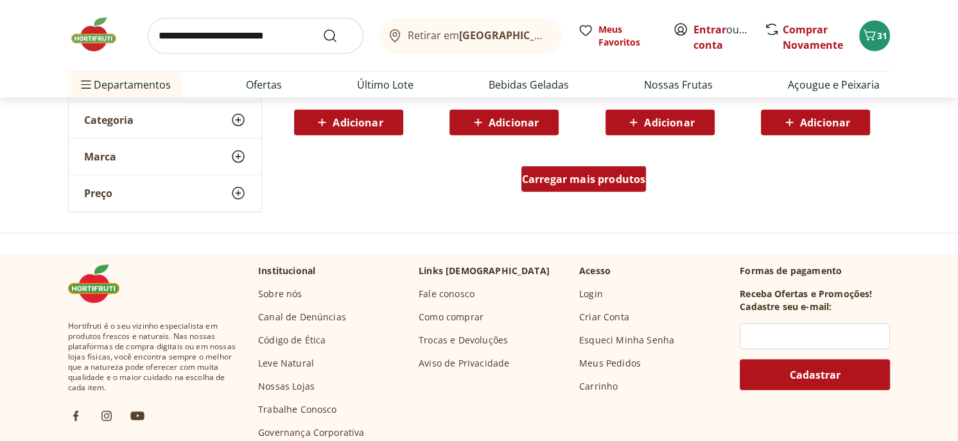
click at [617, 175] on span "Carregar mais produtos" at bounding box center [584, 179] width 124 height 10
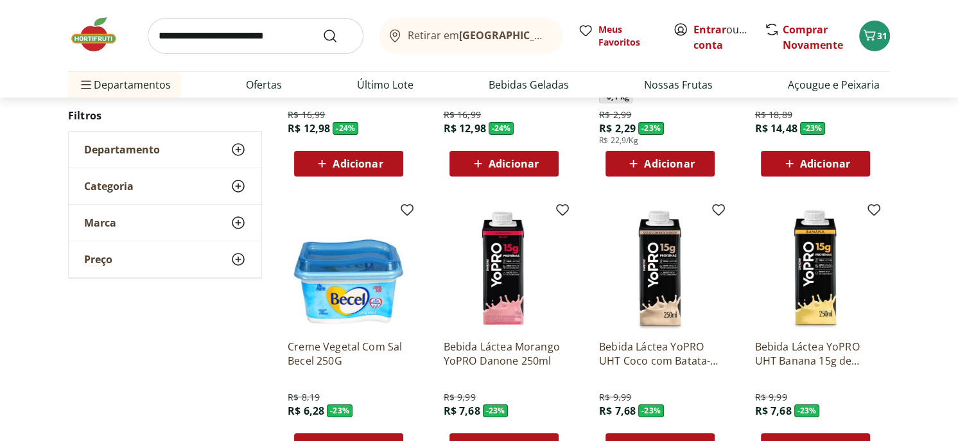
scroll to position [20041, 0]
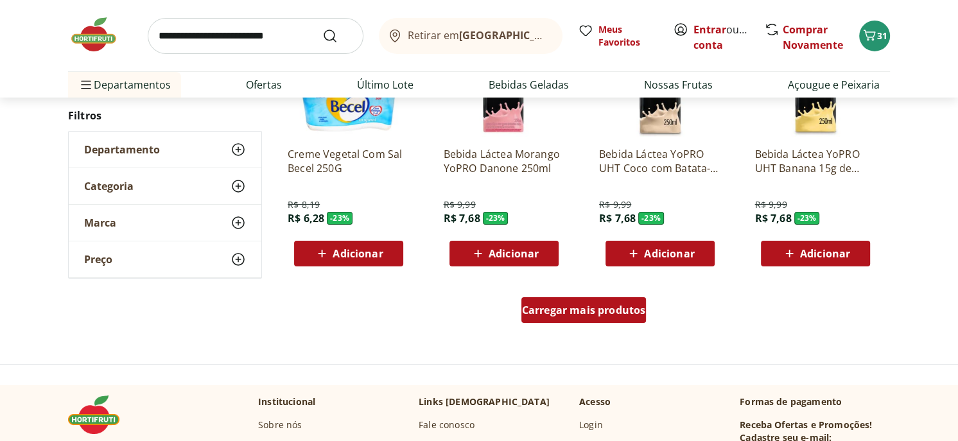
click at [606, 305] on span "Carregar mais produtos" at bounding box center [584, 310] width 124 height 10
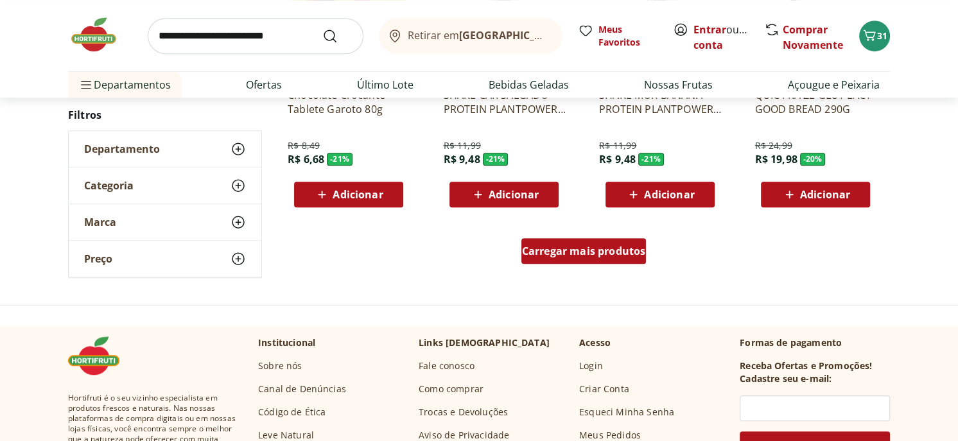
scroll to position [20941, 0]
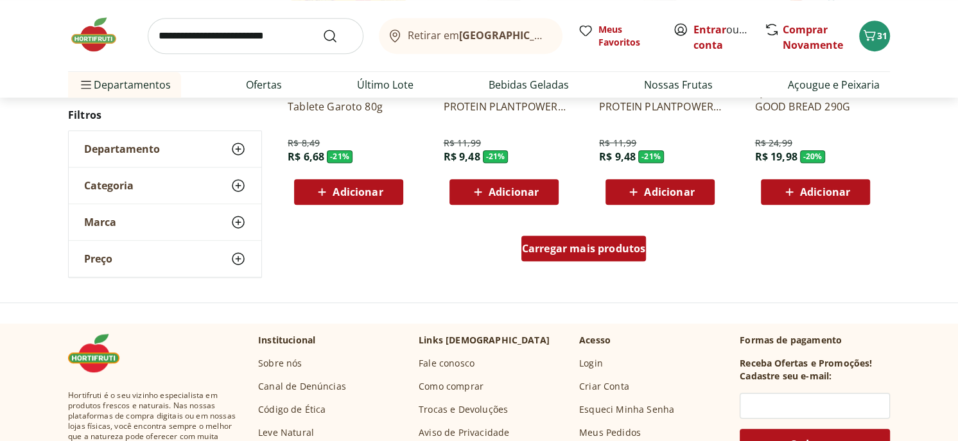
click at [604, 254] on div "Carregar mais produtos" at bounding box center [584, 249] width 125 height 26
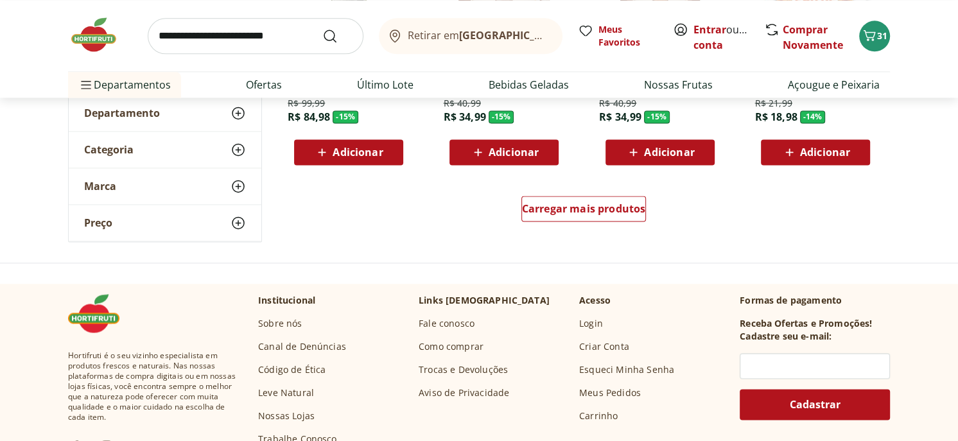
scroll to position [21776, 0]
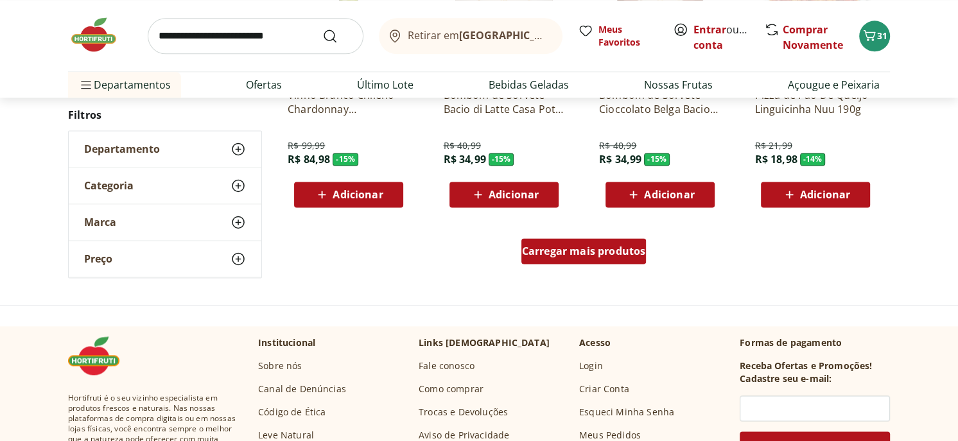
click at [599, 249] on span "Carregar mais produtos" at bounding box center [584, 251] width 124 height 10
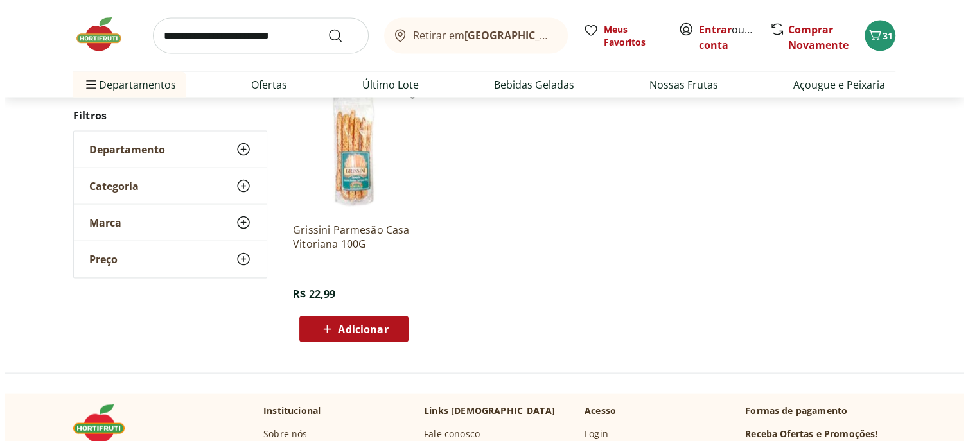
scroll to position [22482, 0]
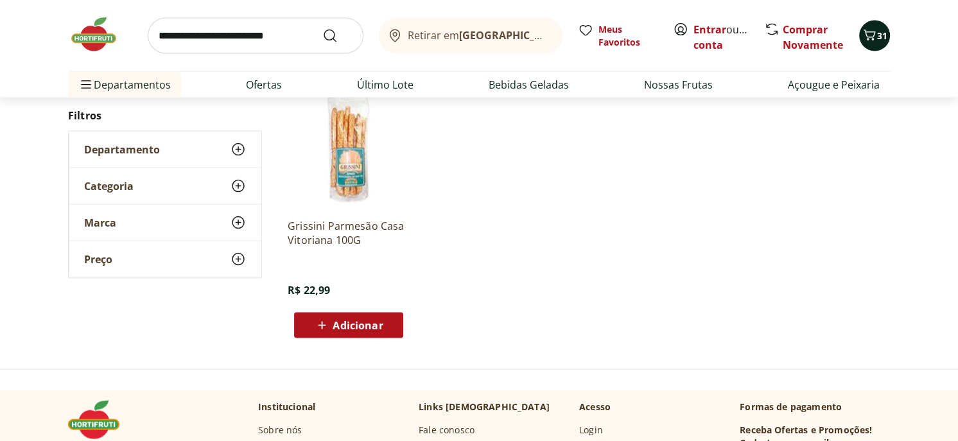
click at [880, 33] on span "31" at bounding box center [882, 36] width 10 height 12
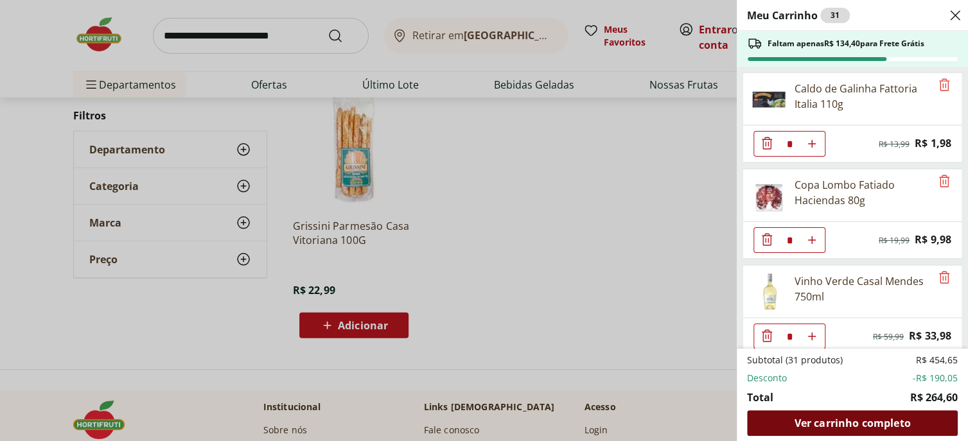
click at [825, 424] on span "Ver carrinho completo" at bounding box center [852, 423] width 116 height 10
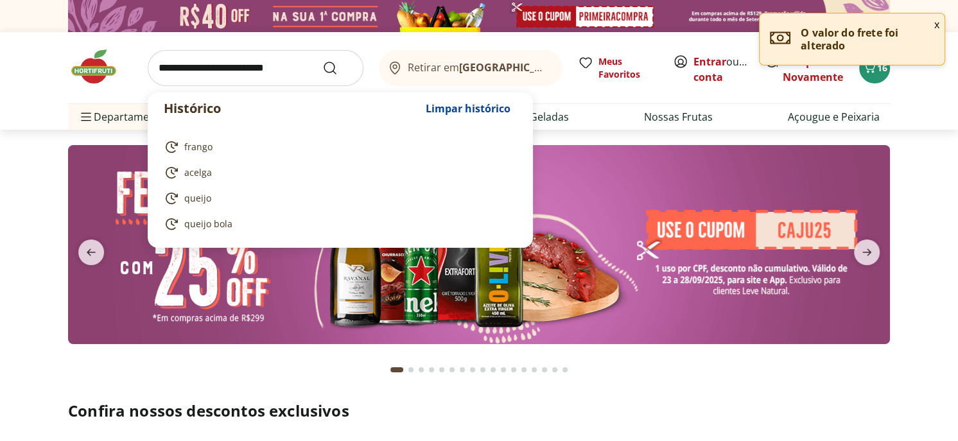
click at [238, 68] on input "search" at bounding box center [256, 68] width 216 height 36
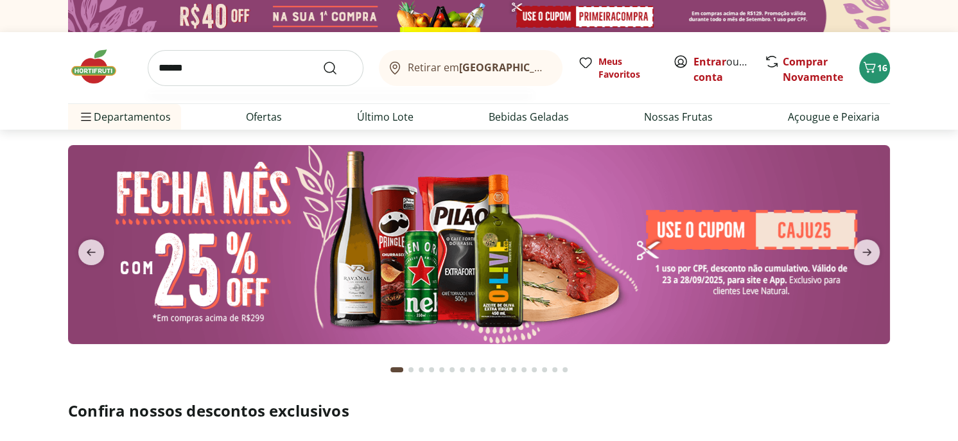
type input "******"
click at [322, 60] on button "Submit Search" at bounding box center [337, 67] width 31 height 15
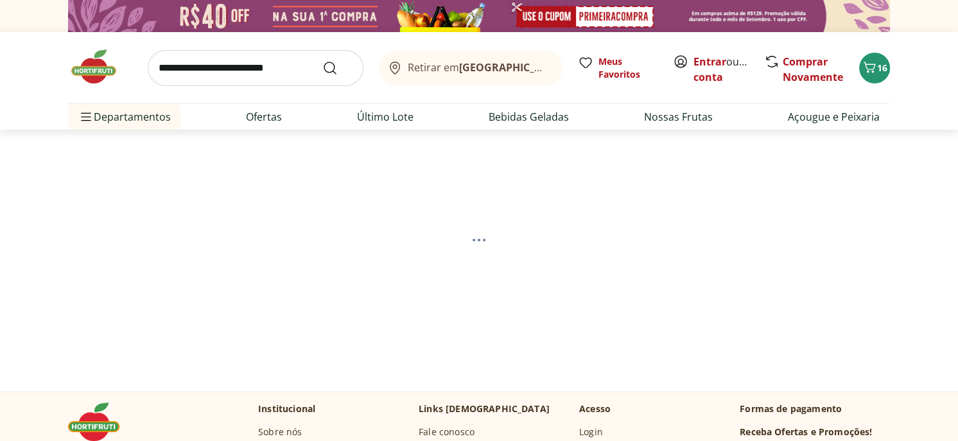
select select "**********"
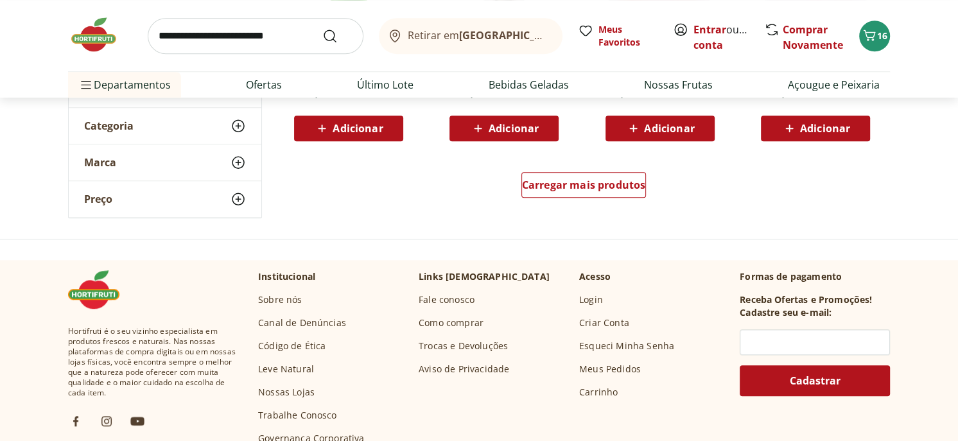
scroll to position [899, 0]
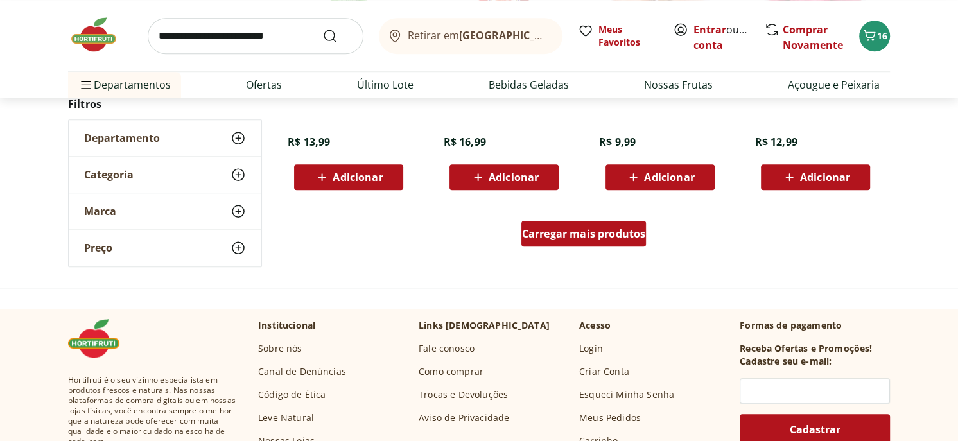
click at [595, 224] on div "Carregar mais produtos" at bounding box center [584, 234] width 125 height 26
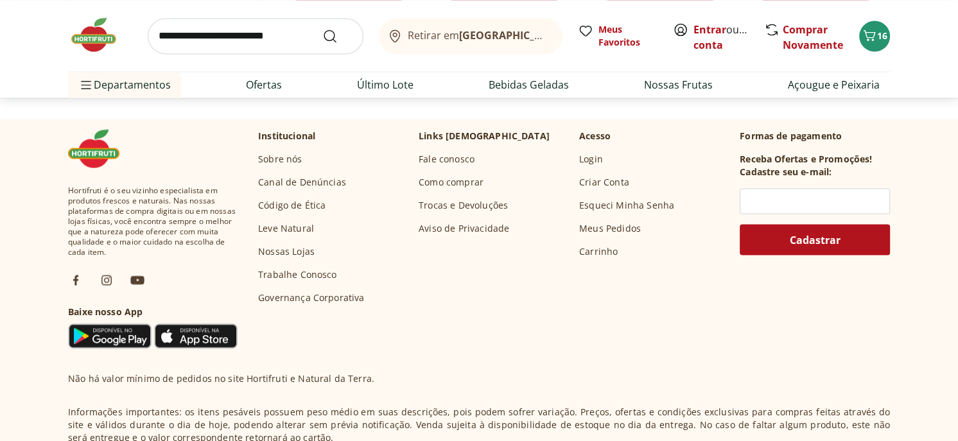
scroll to position [1799, 0]
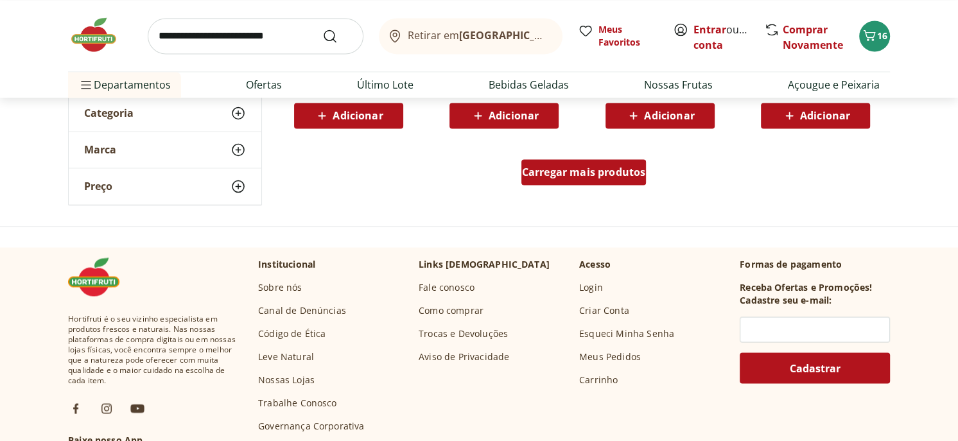
click at [554, 172] on span "Carregar mais produtos" at bounding box center [584, 172] width 124 height 10
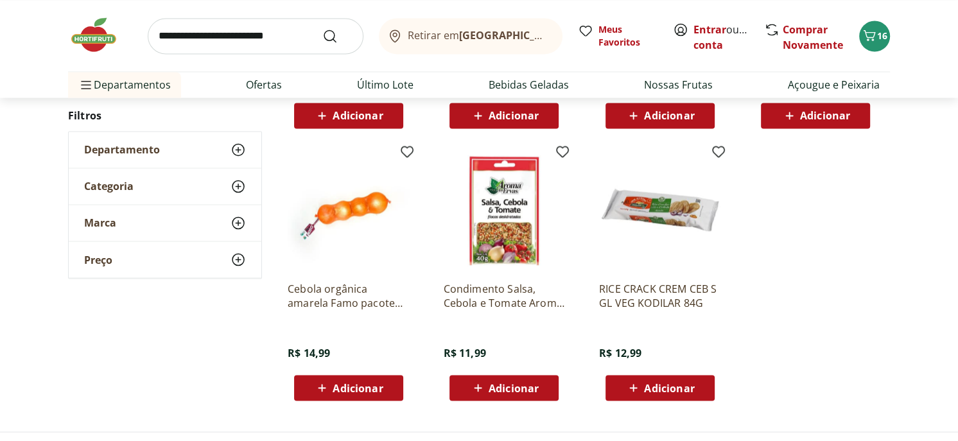
scroll to position [190, 0]
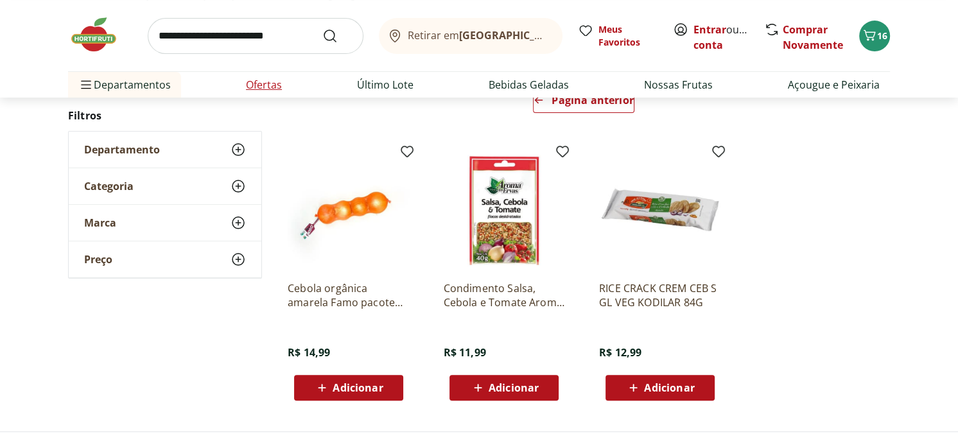
click at [265, 83] on link "Ofertas" at bounding box center [264, 84] width 36 height 15
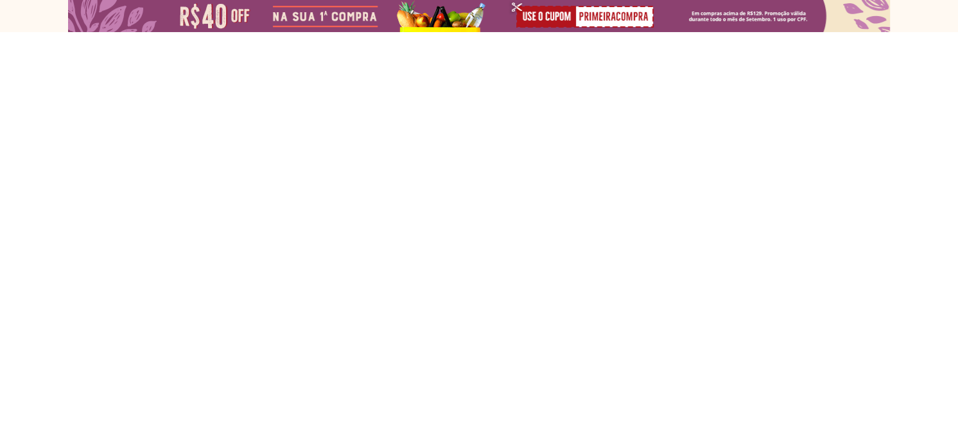
select select "**********"
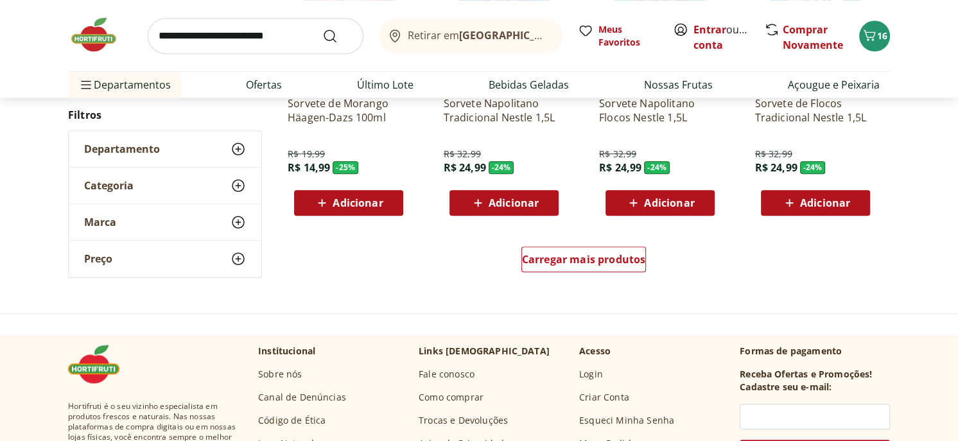
scroll to position [835, 0]
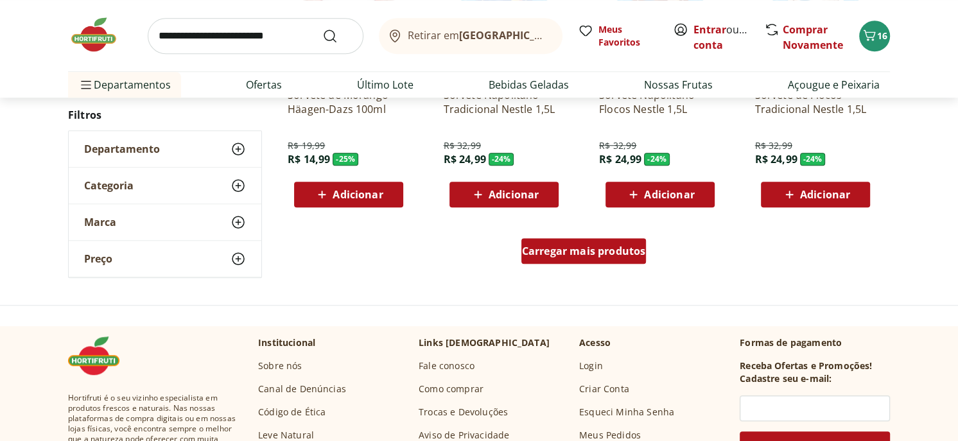
click at [607, 248] on span "Carregar mais produtos" at bounding box center [584, 251] width 124 height 10
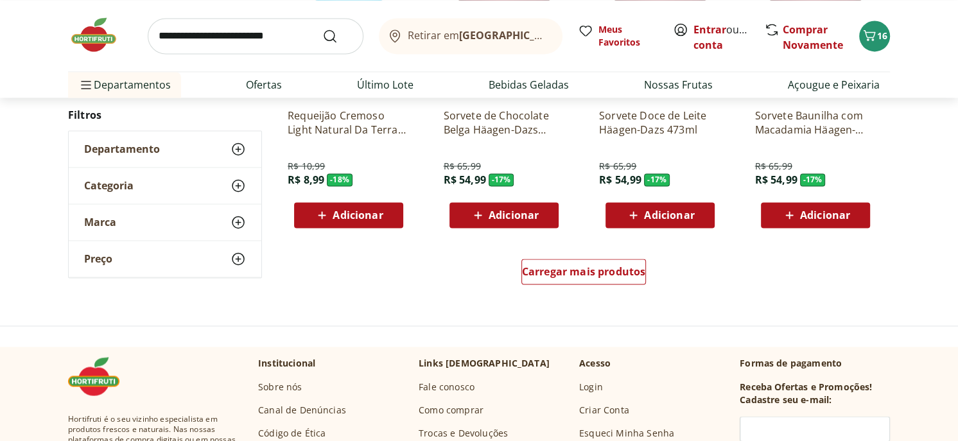
scroll to position [1670, 0]
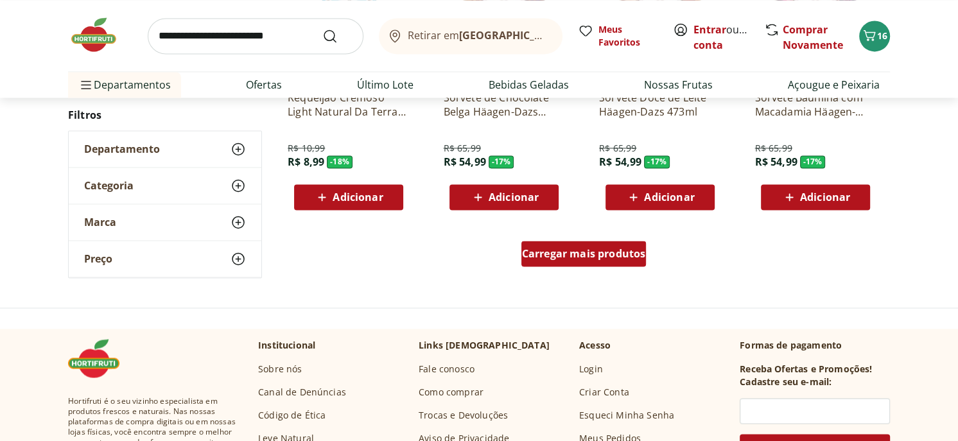
click at [592, 251] on span "Carregar mais produtos" at bounding box center [584, 254] width 124 height 10
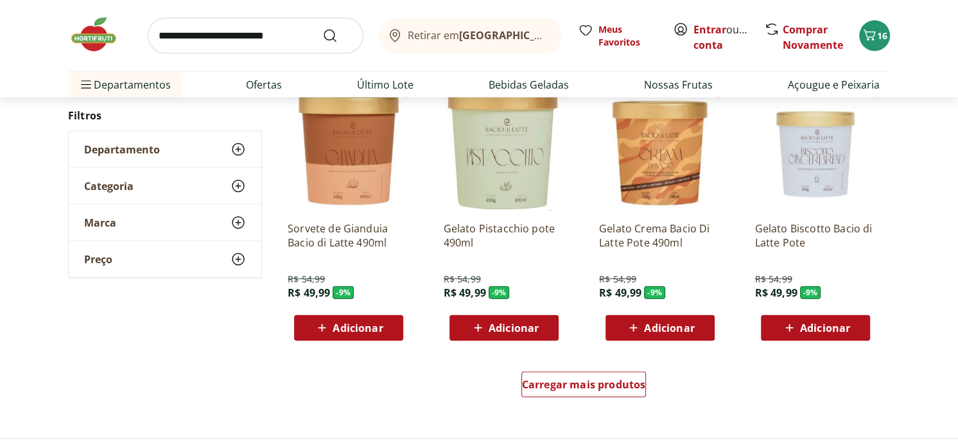
scroll to position [2569, 0]
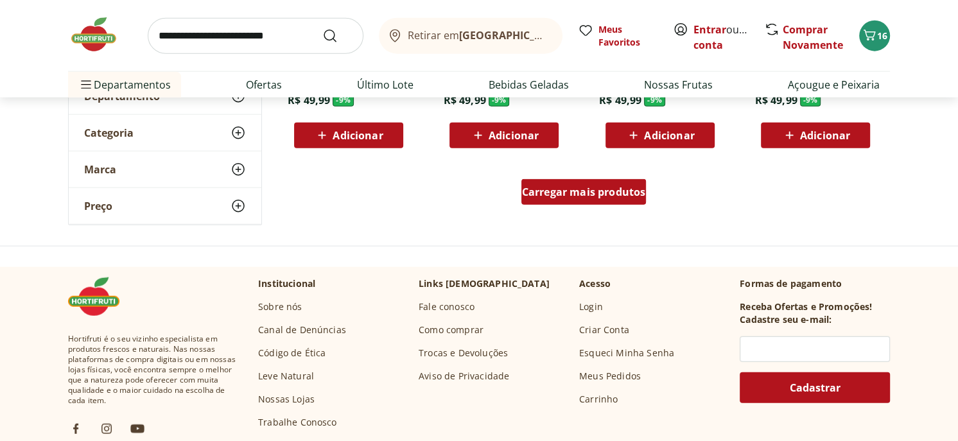
click at [568, 187] on span "Carregar mais produtos" at bounding box center [584, 192] width 124 height 10
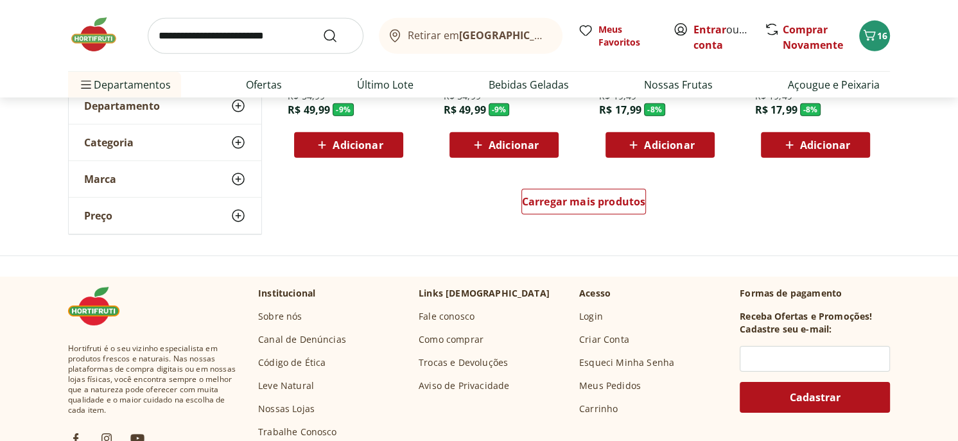
scroll to position [3404, 0]
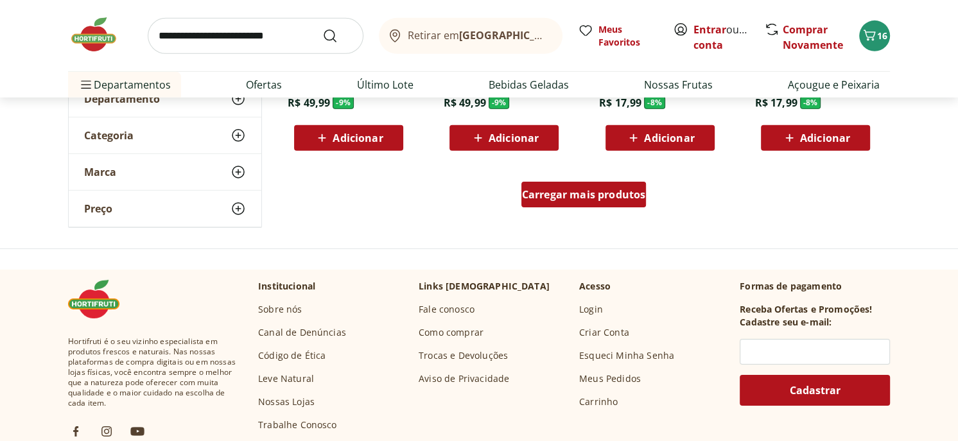
click at [597, 197] on span "Carregar mais produtos" at bounding box center [584, 194] width 124 height 10
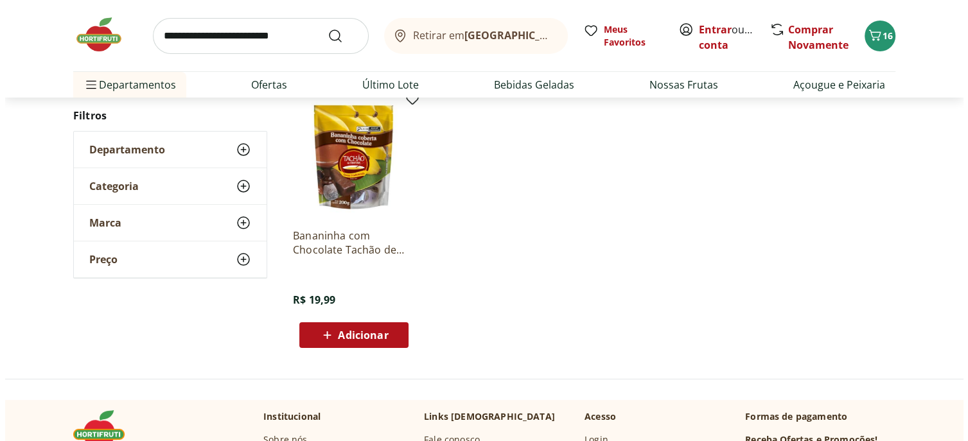
scroll to position [4047, 0]
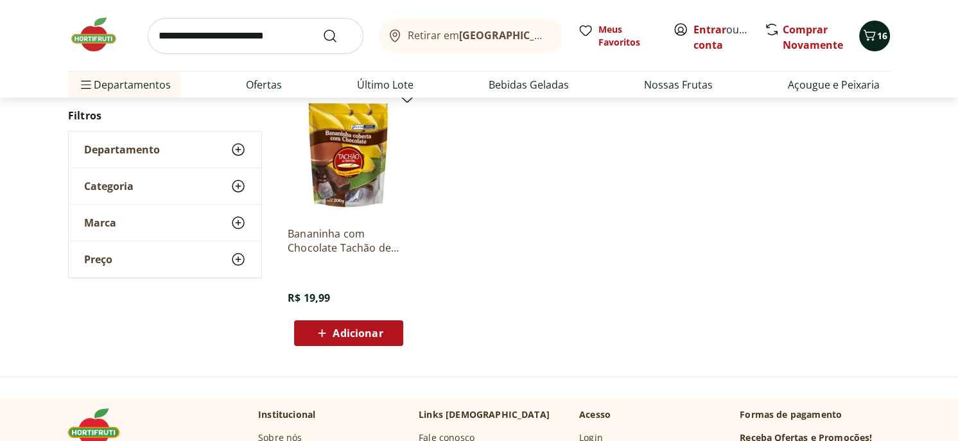
click at [876, 32] on icon "Carrinho" at bounding box center [869, 35] width 15 height 15
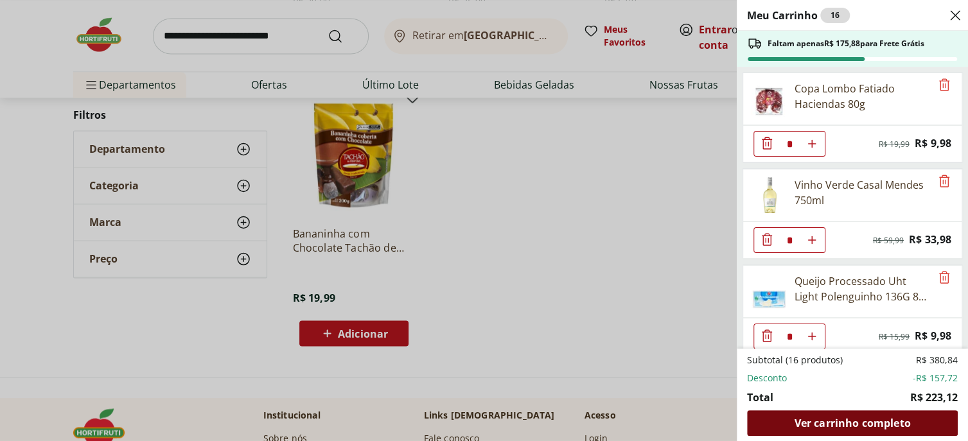
click at [845, 421] on span "Ver carrinho completo" at bounding box center [852, 423] width 116 height 10
